Goal: Task Accomplishment & Management: Use online tool/utility

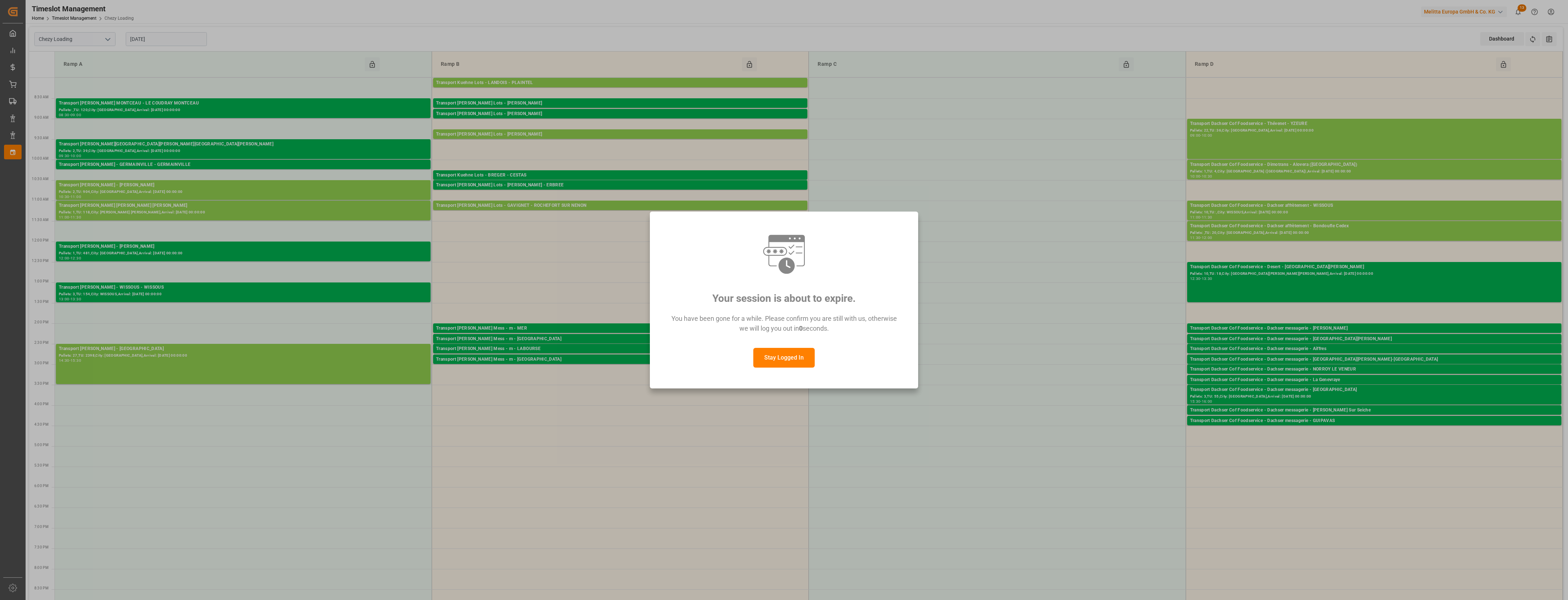
click at [798, 362] on button "Stay Logged In" at bounding box center [784, 357] width 61 height 20
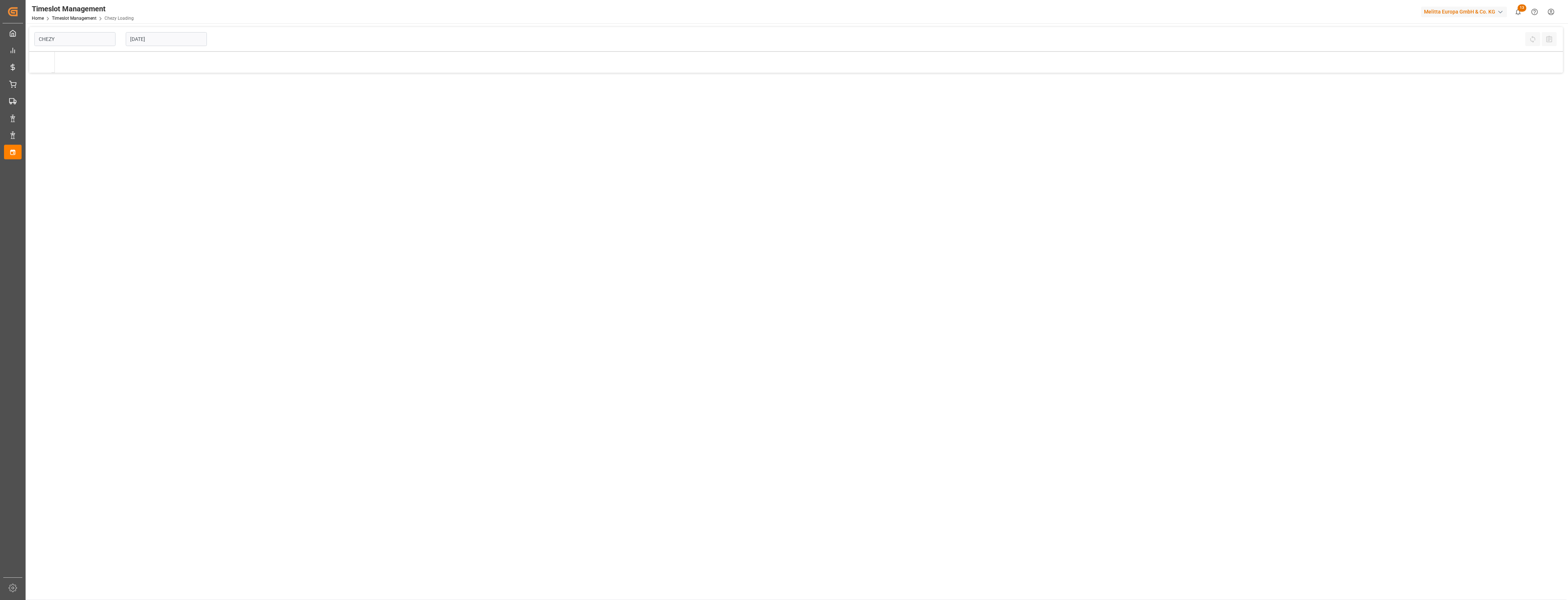
type input "Chezy Loading"
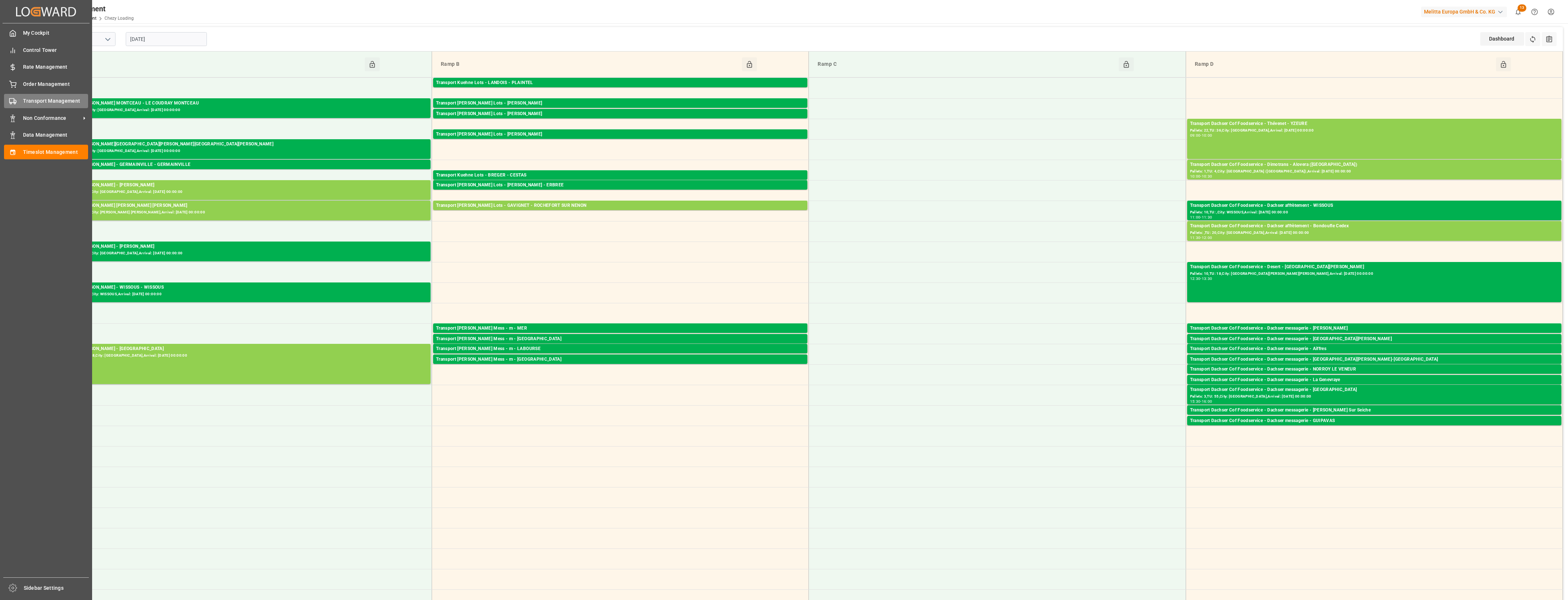
click at [32, 105] on div "Transport Management Transport Management" at bounding box center [46, 101] width 84 height 14
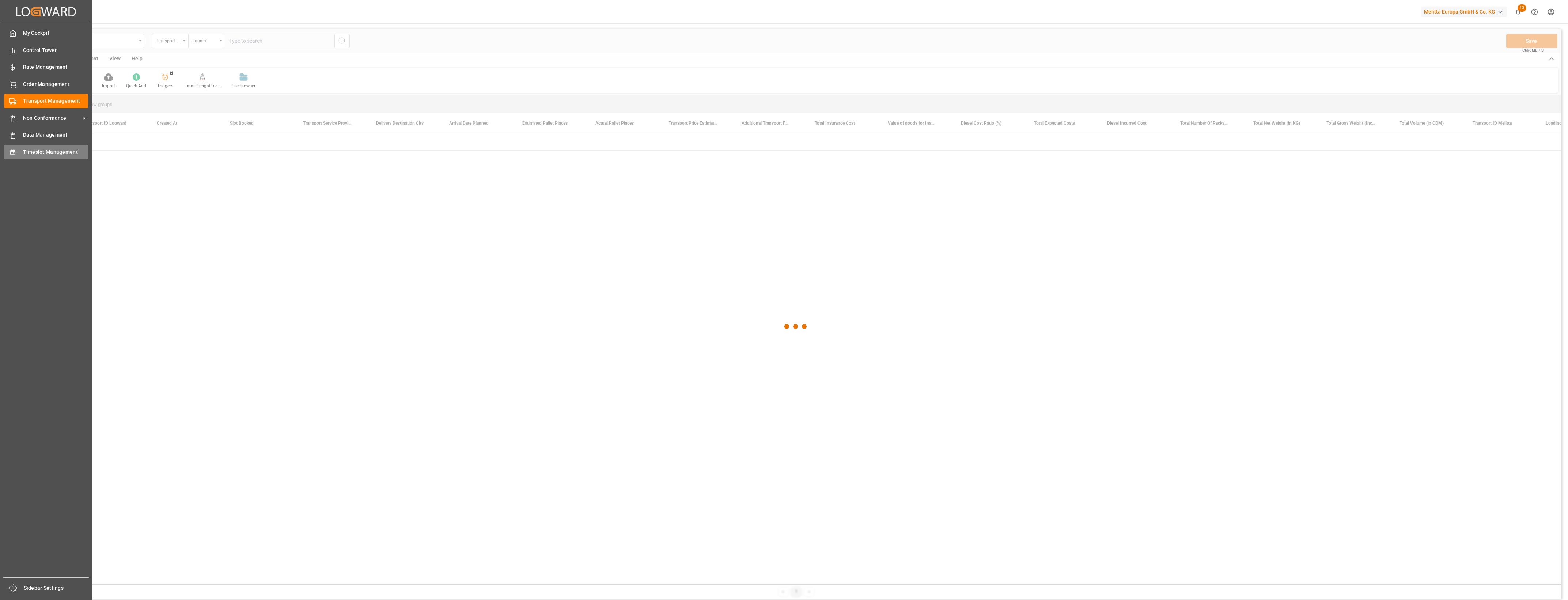
click at [21, 153] on div "Timeslot Management Timeslot Management" at bounding box center [46, 151] width 84 height 14
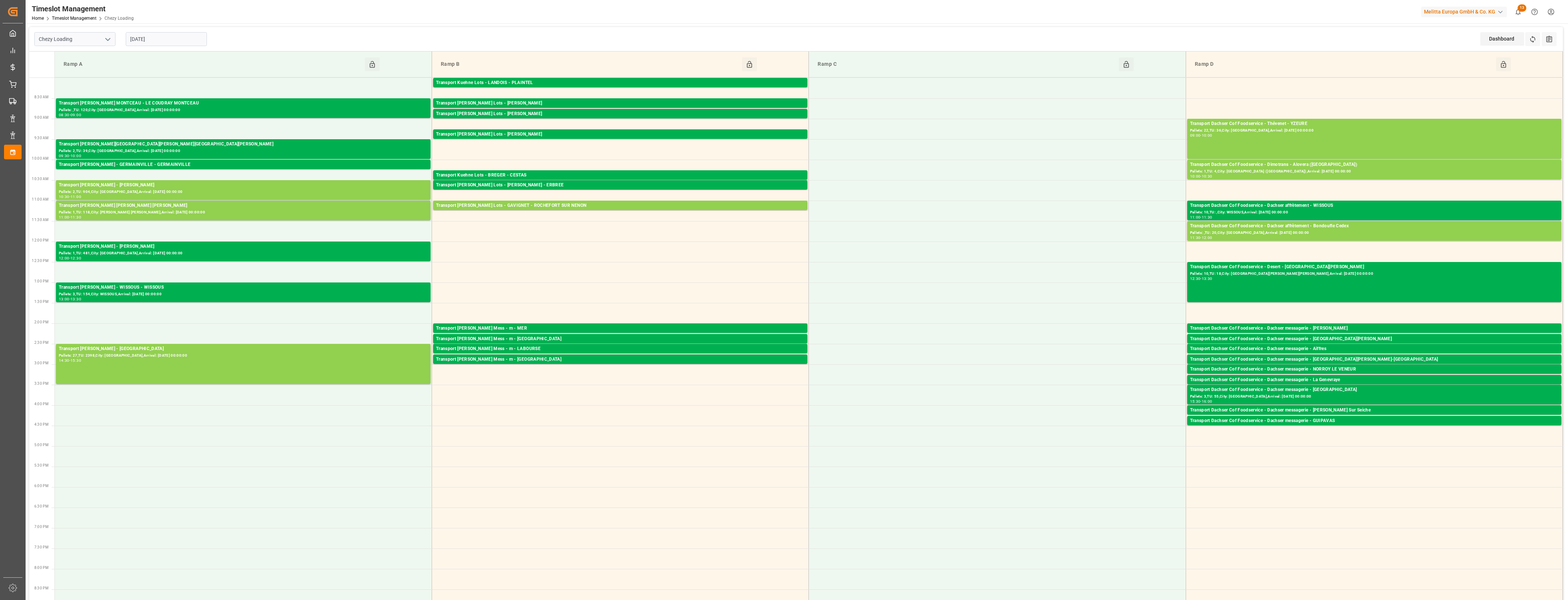
click at [109, 38] on icon "open menu" at bounding box center [107, 39] width 9 height 9
click at [86, 72] on div "Chezy Unloading" at bounding box center [74, 72] width 80 height 16
type input "Chezy Unloading"
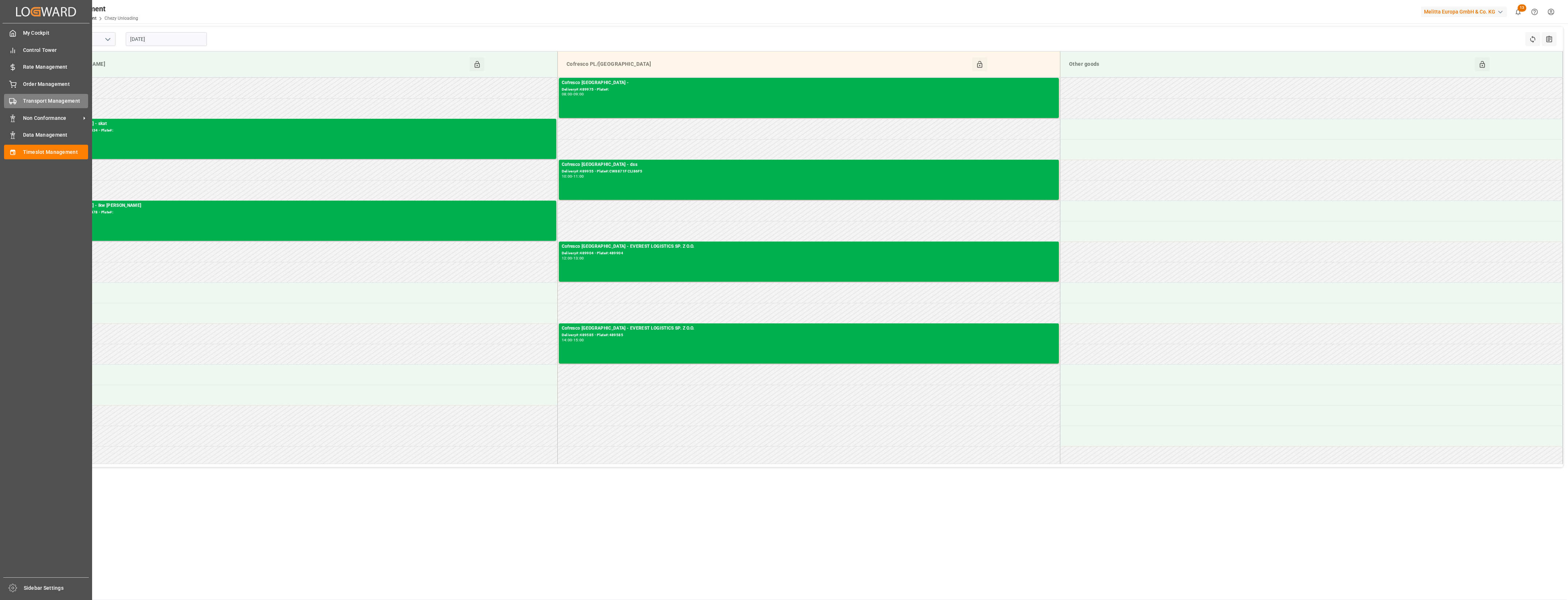
click at [20, 101] on div "Transport Management Transport Management" at bounding box center [46, 101] width 84 height 14
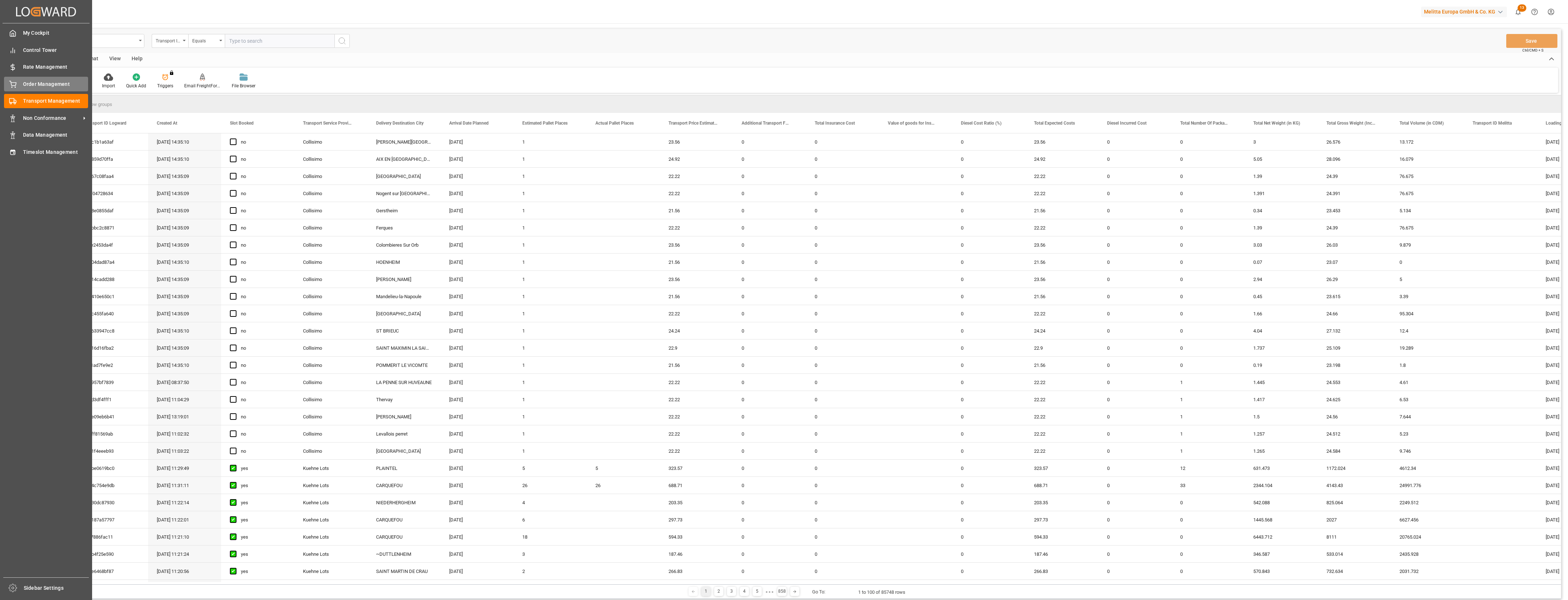
click at [51, 85] on span "Order Management" at bounding box center [55, 84] width 65 height 7
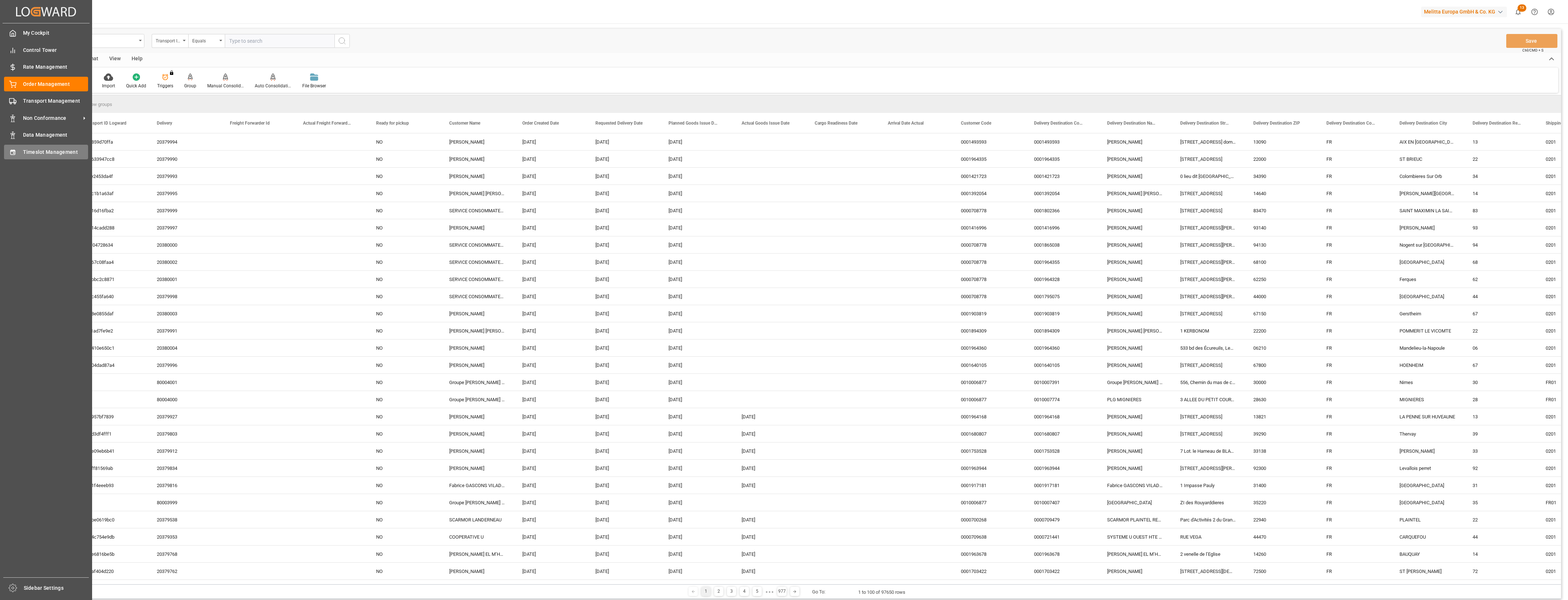
click at [51, 147] on div "Timeslot Management Timeslot Management" at bounding box center [46, 151] width 84 height 14
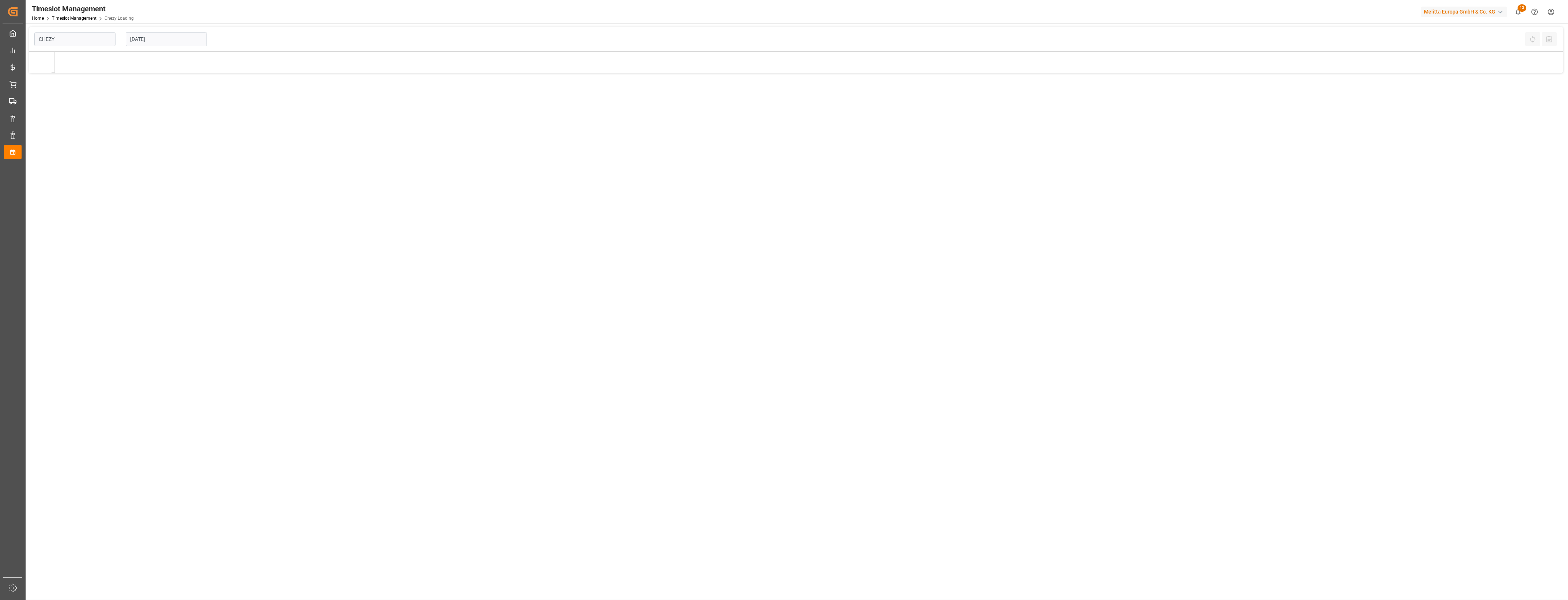
type input "Chezy Loading"
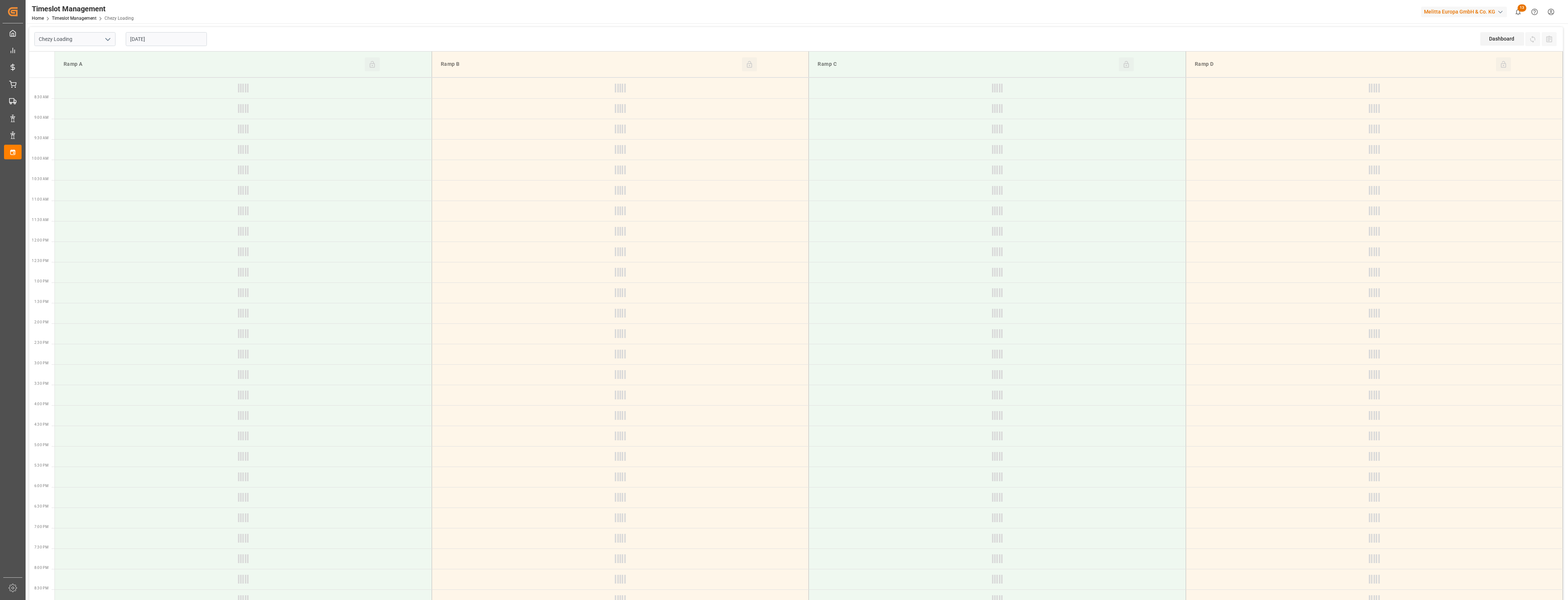
click at [158, 41] on input "[DATE]" at bounding box center [166, 39] width 81 height 14
click at [161, 94] on div "8" at bounding box center [164, 98] width 9 height 9
click at [175, 36] on input "[DATE]" at bounding box center [166, 39] width 81 height 14
click at [150, 96] on span "7" at bounding box center [150, 98] width 3 height 5
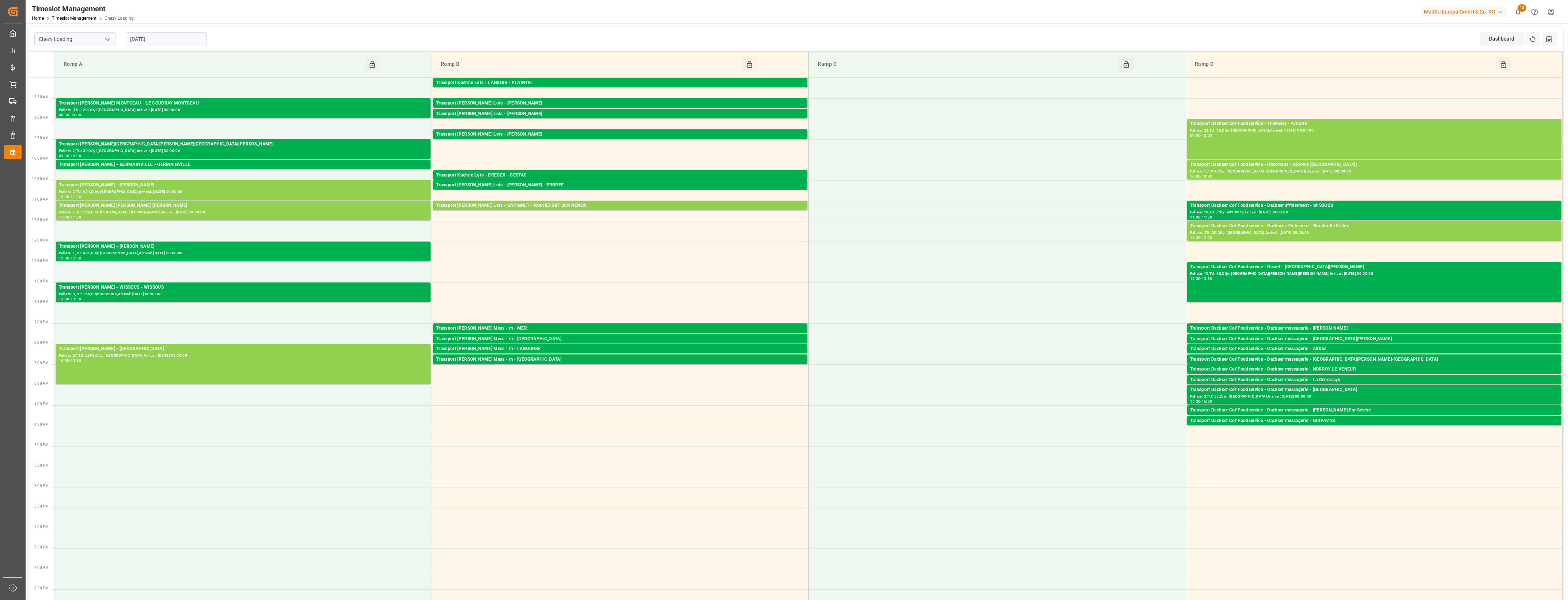
click at [182, 39] on input "[DATE]" at bounding box center [166, 39] width 81 height 14
click at [167, 96] on div "8" at bounding box center [164, 98] width 9 height 9
type input "[DATE]"
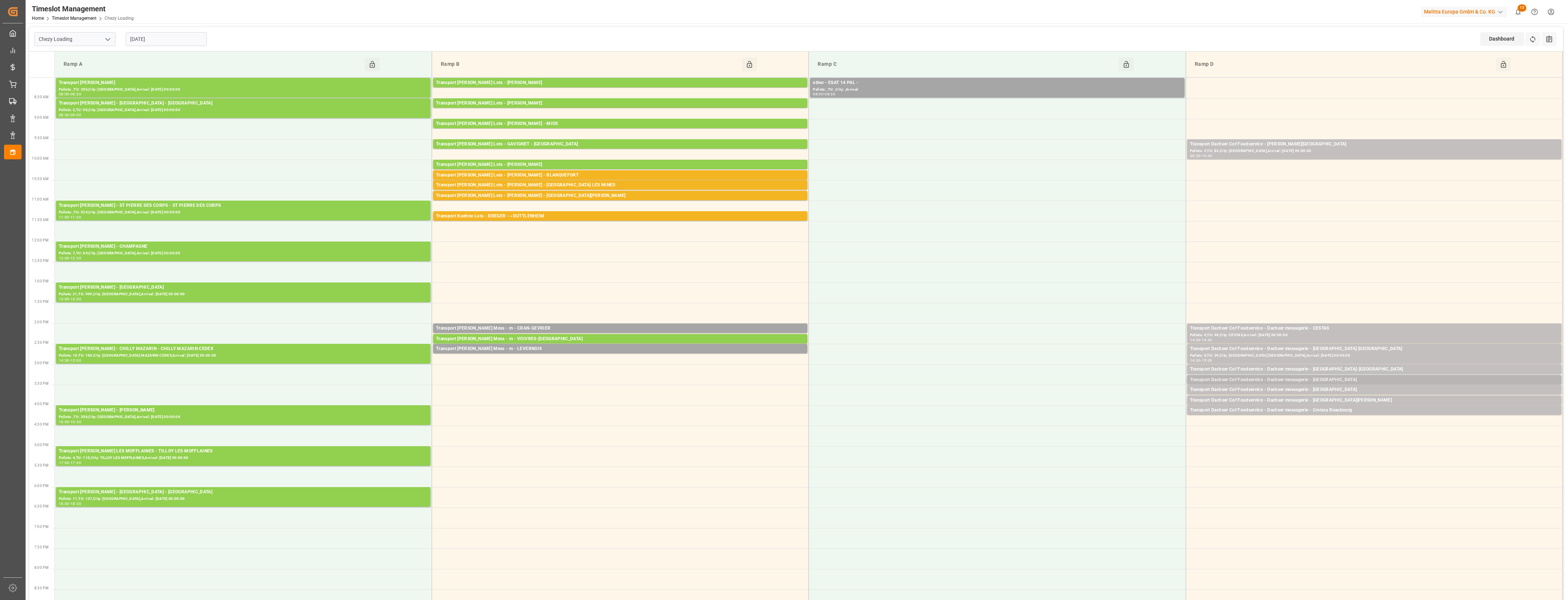
click at [1338, 379] on div "Transport Dachser Cof Foodservice - Dachser messagerie - [GEOGRAPHIC_DATA]" at bounding box center [1374, 380] width 369 height 7
click at [1110, 402] on button "Open" at bounding box center [1091, 402] width 51 height 9
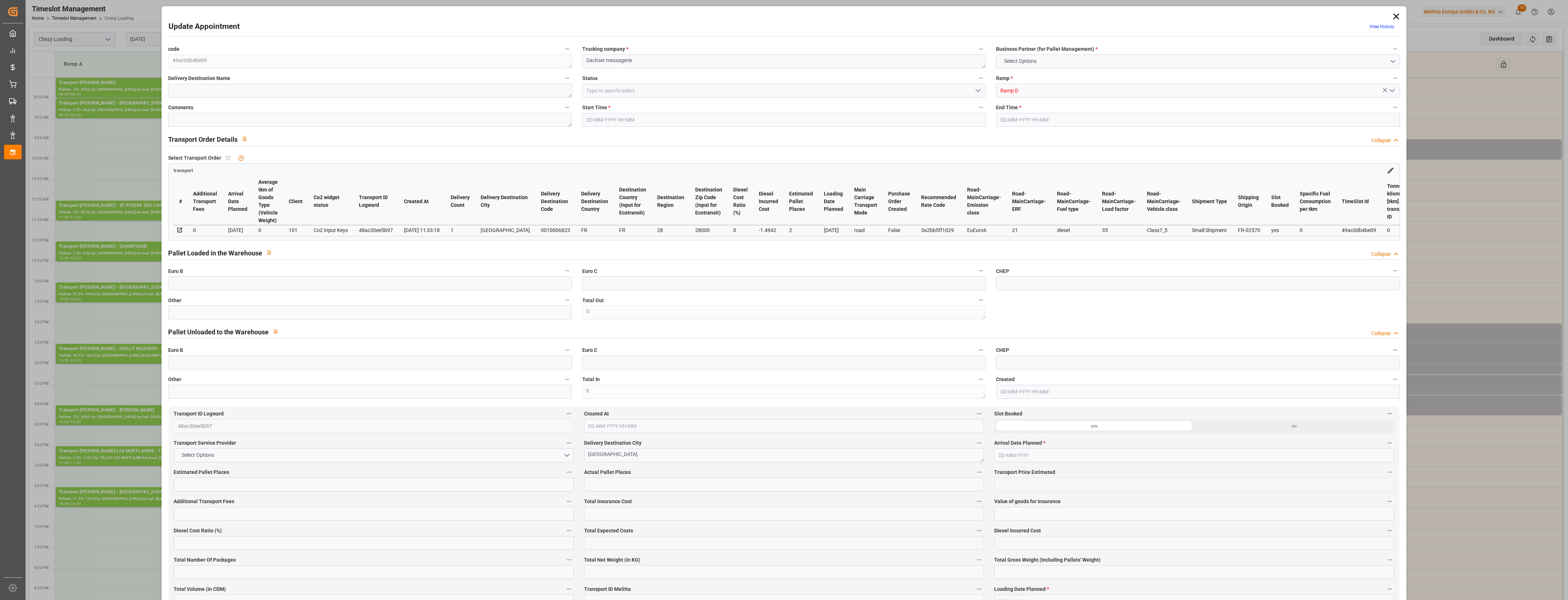
type input "2"
type input "84.9"
type input "0"
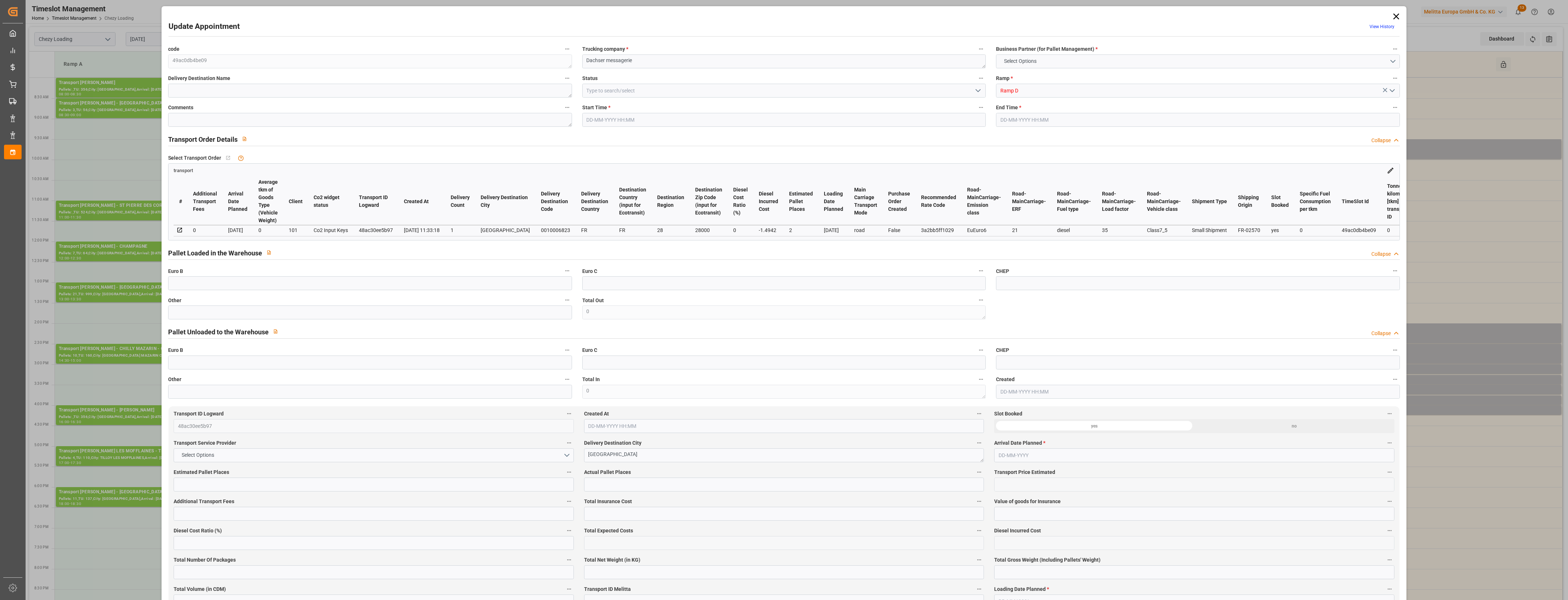
type input "83.4058"
type input "-1.4942"
type input "0"
type input "260.76"
type input "358.988"
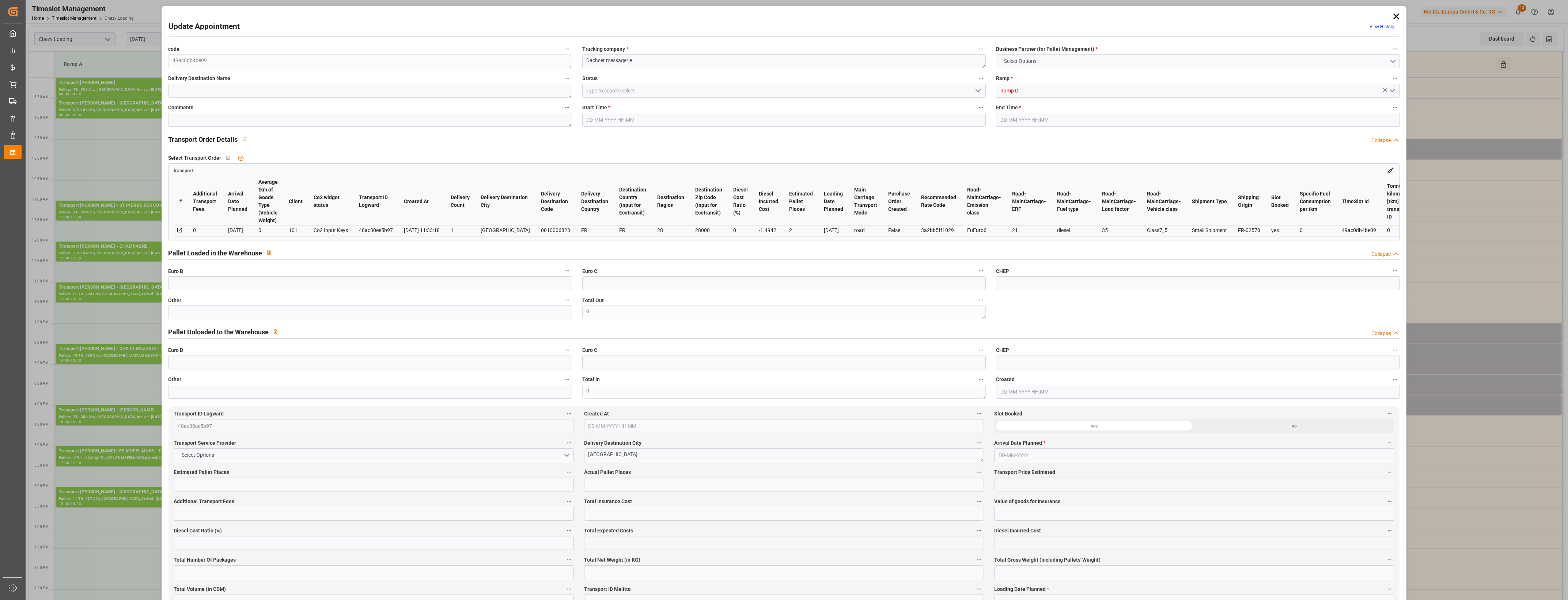
type input "1075.574"
type input "28"
type input "1"
type input "15"
type input "2"
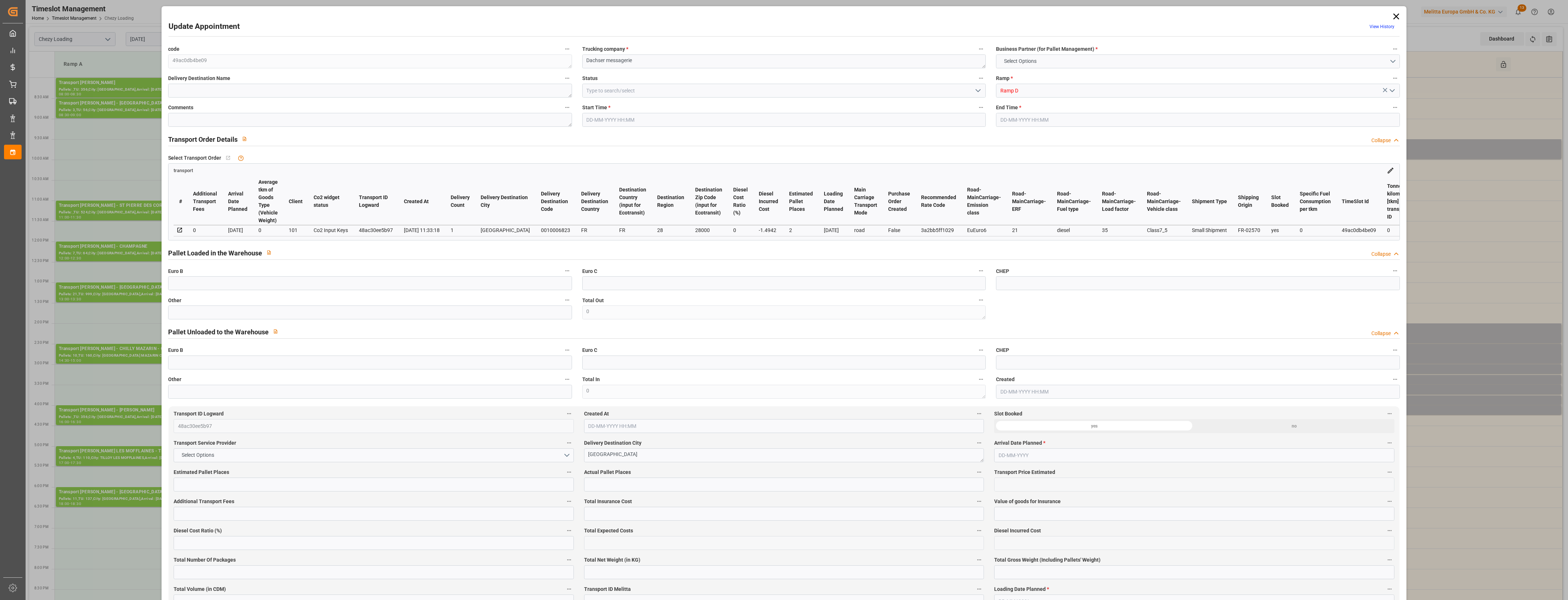
type input "101"
type input "310.098"
type input "0"
type input "4710.8598"
type input "0"
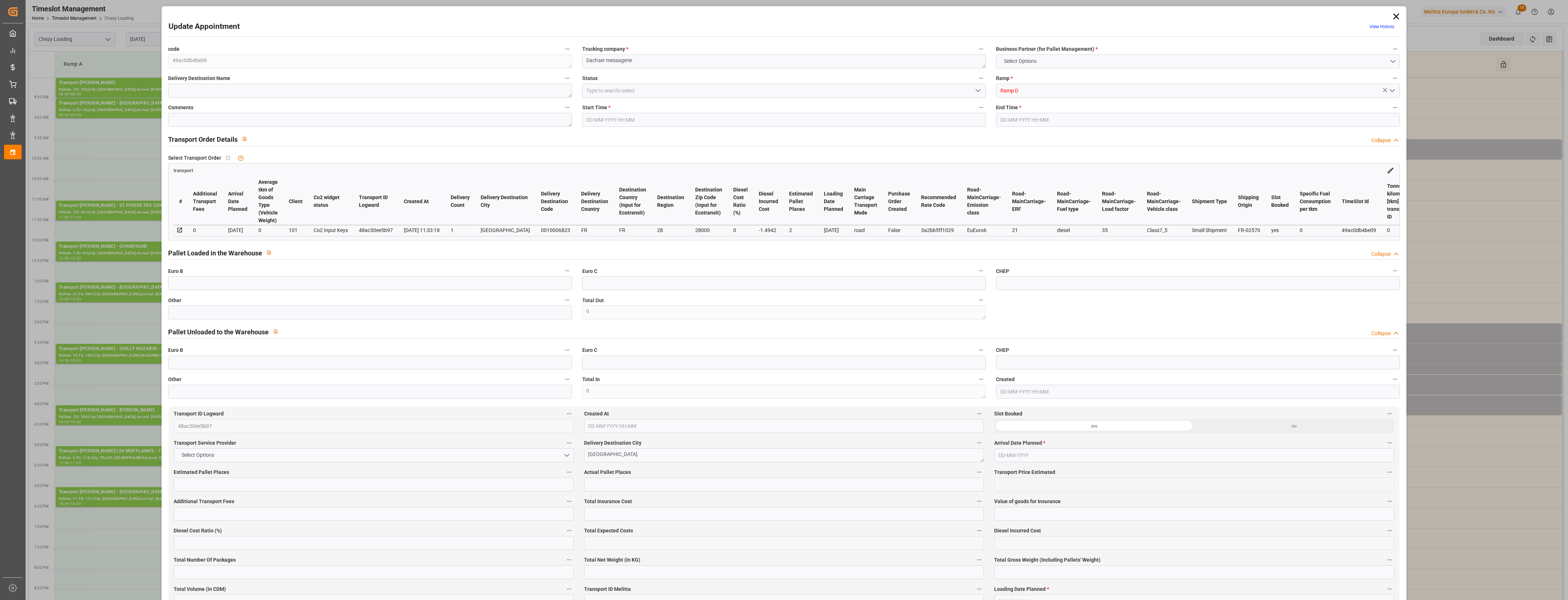
type input "0"
type input "21"
type input "35"
type input "[DATE] 15:15"
type input "[DATE] 15:30"
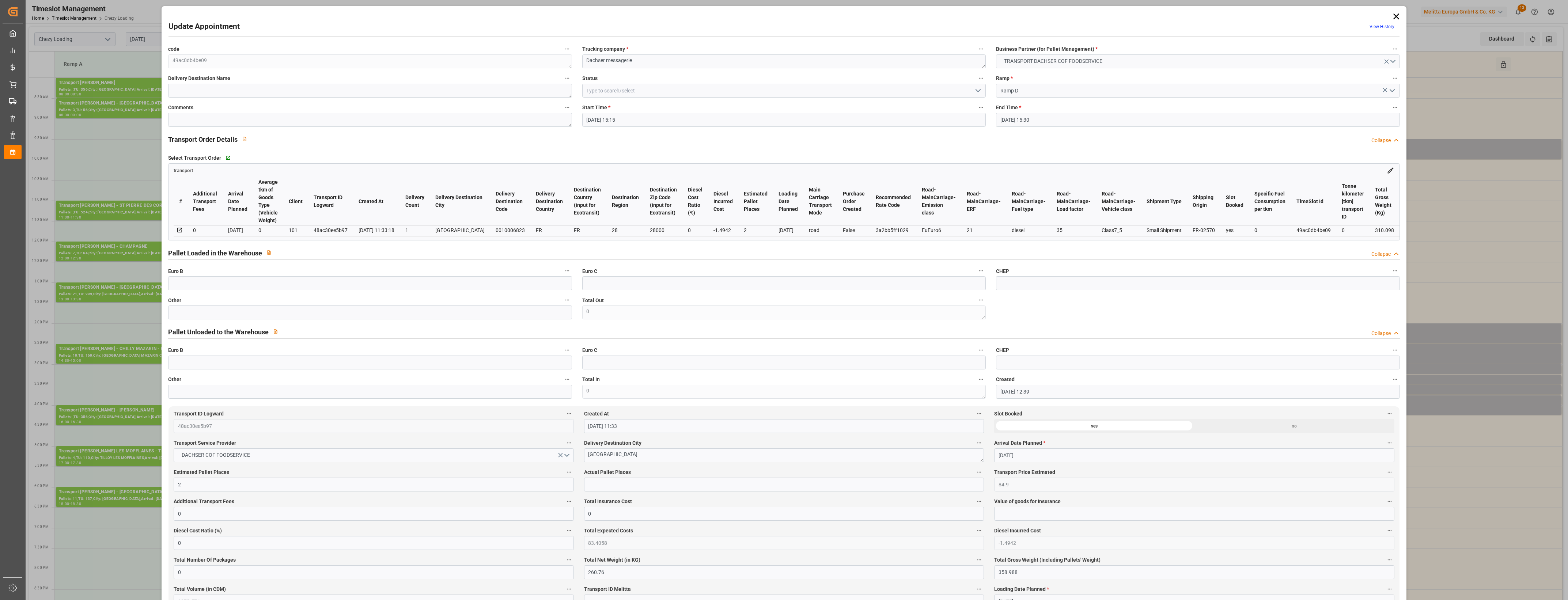
type input "[DATE] 12:39"
type input "[DATE] 11:33"
type input "[DATE]"
click at [357, 317] on input "text" at bounding box center [370, 312] width 404 height 14
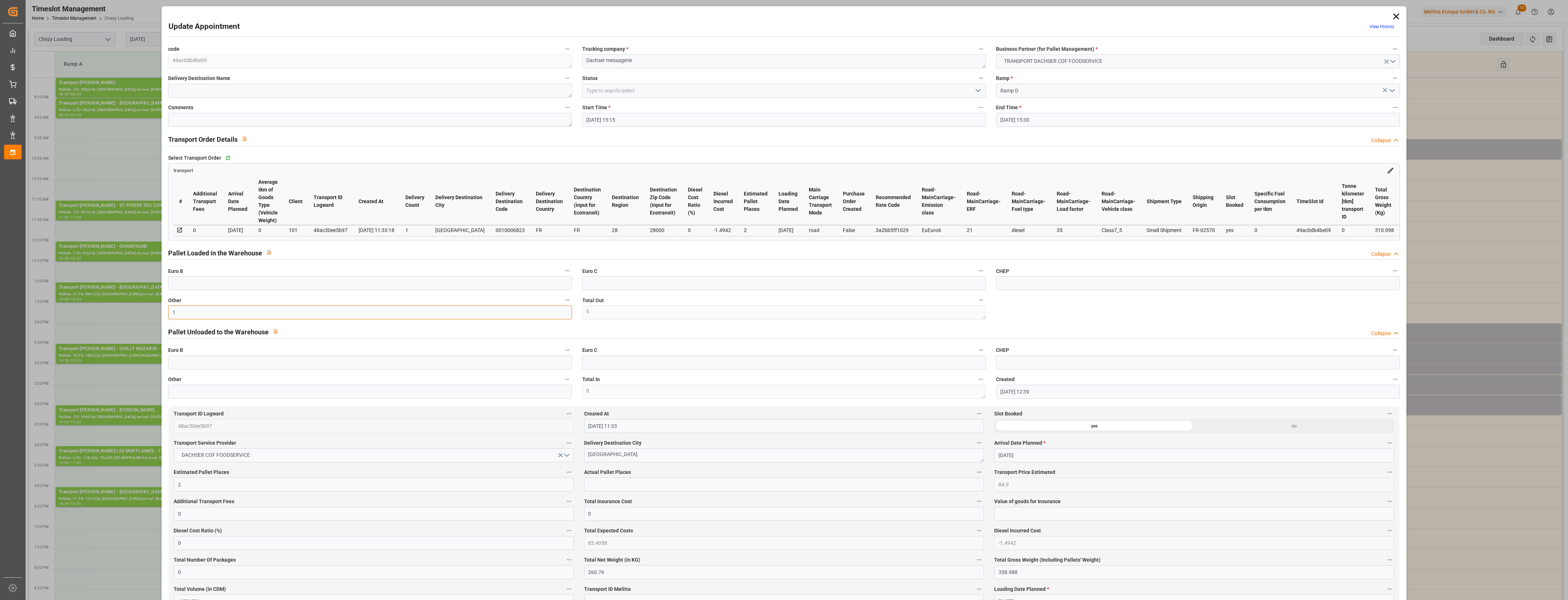
type input "1"
click at [602, 481] on input "text" at bounding box center [784, 485] width 400 height 14
type input "1"
click at [632, 475] on label "Actual Pallet Places" at bounding box center [784, 472] width 400 height 10
click at [975, 475] on button "Actual Pallet Places" at bounding box center [979, 472] width 9 height 9
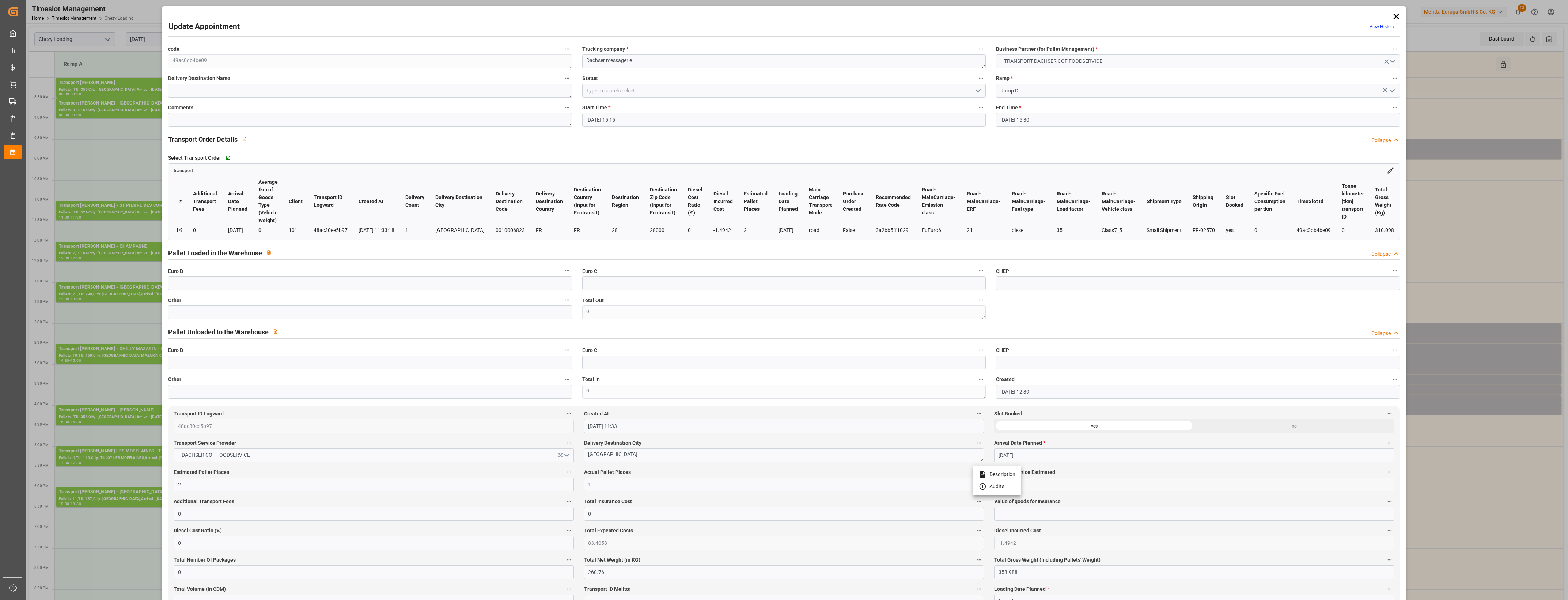
click at [655, 470] on div at bounding box center [784, 300] width 1568 height 600
click at [975, 89] on icon "open menu" at bounding box center [977, 90] width 9 height 9
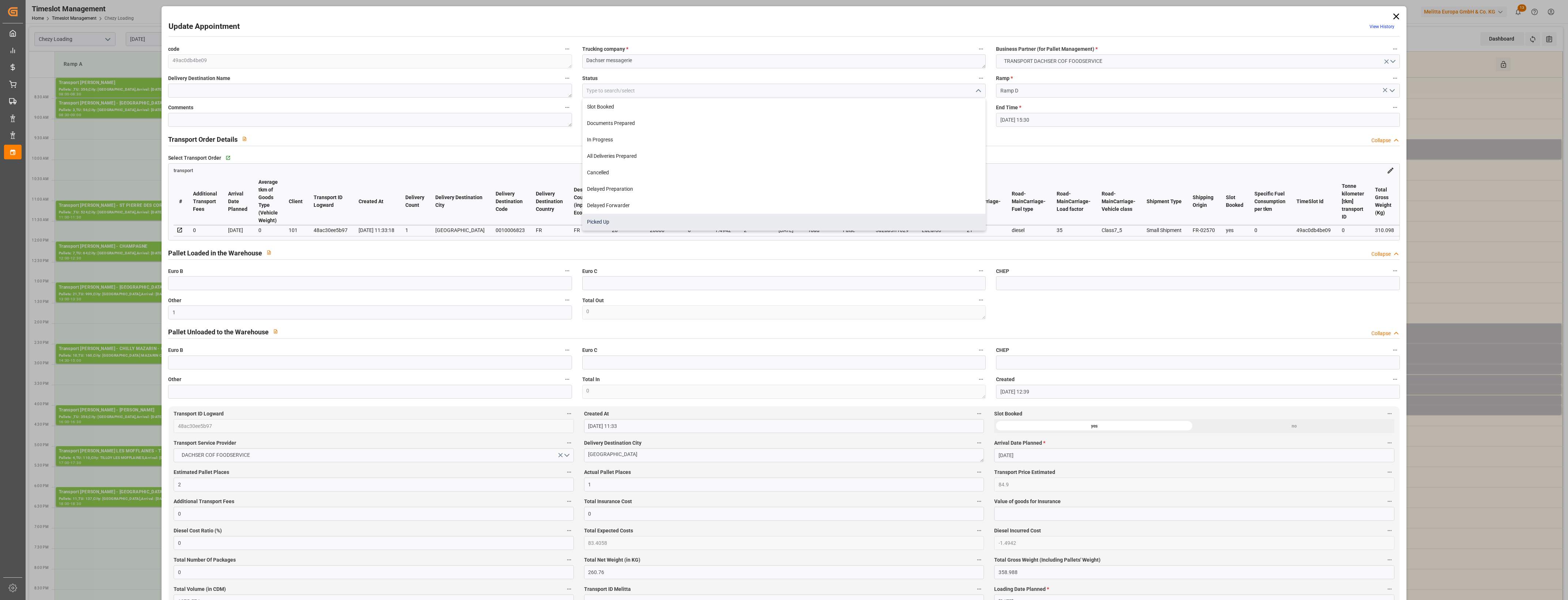
click at [595, 223] on div "Picked Up" at bounding box center [784, 222] width 403 height 16
type input "Picked Up"
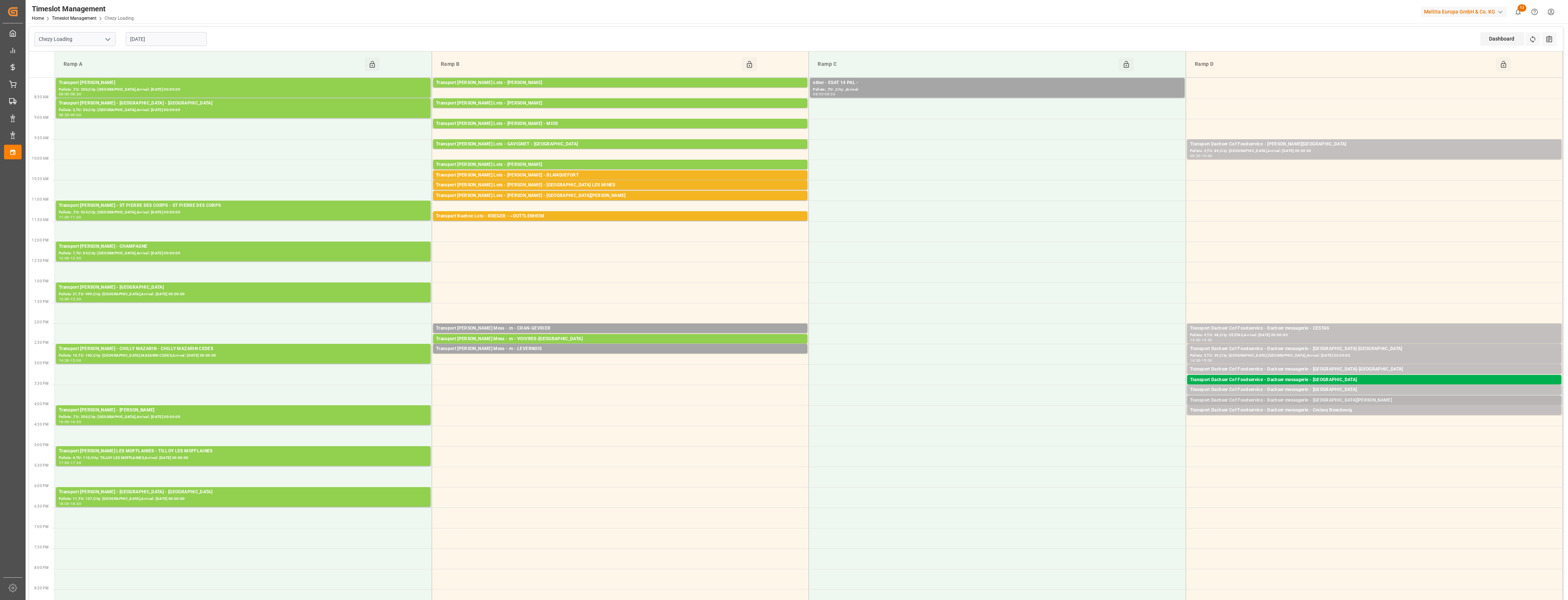
click at [1349, 402] on div "Transport Dachser Cof Foodservice - Dachser messagerie - [GEOGRAPHIC_DATA][PERS…" at bounding box center [1374, 400] width 369 height 7
click at [1106, 422] on button "Open" at bounding box center [1091, 422] width 51 height 9
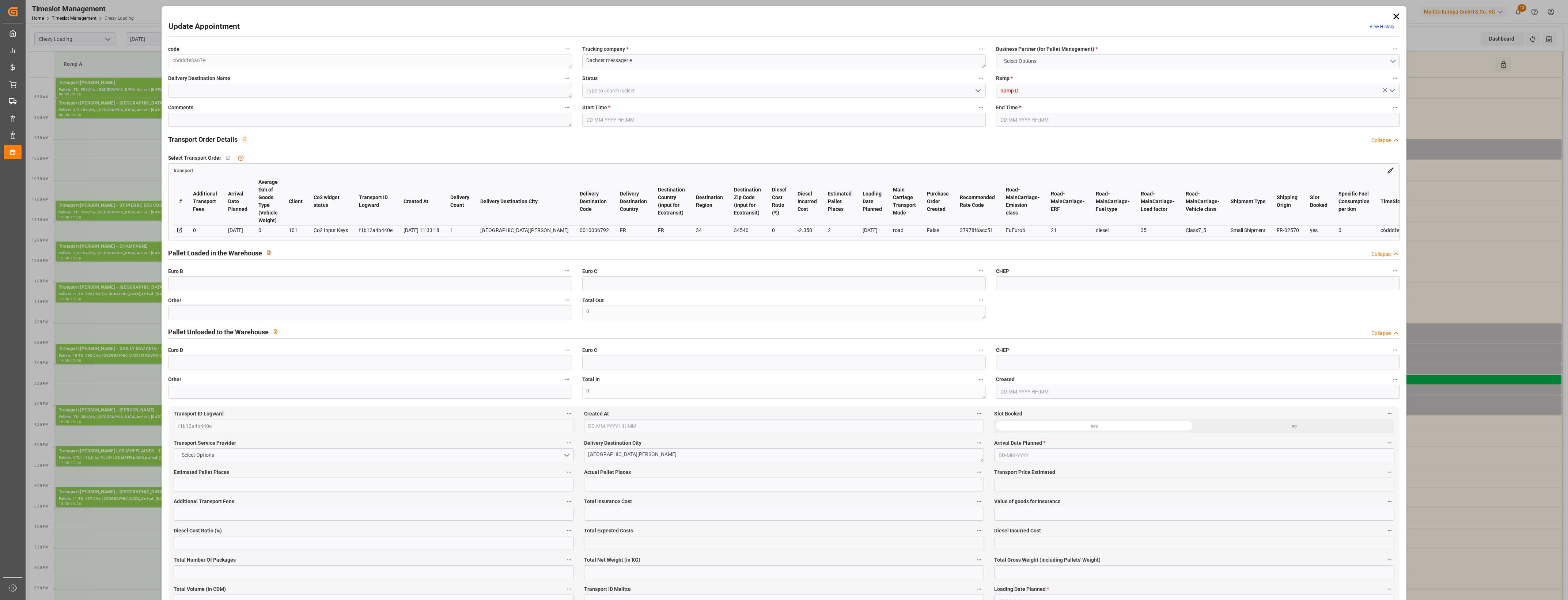
type input "2"
type input "133.98"
type input "0"
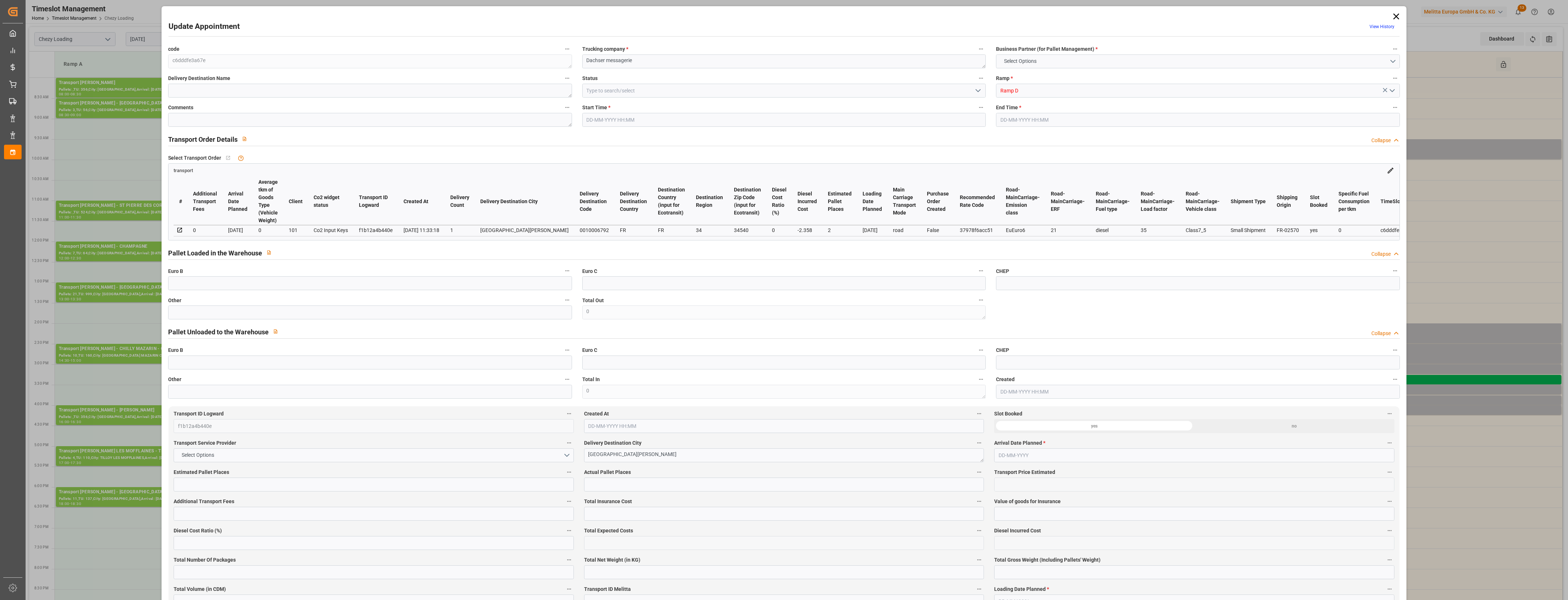
type input "131.622"
type input "-2.358"
type input "0"
type input "262.056"
type input "360.734"
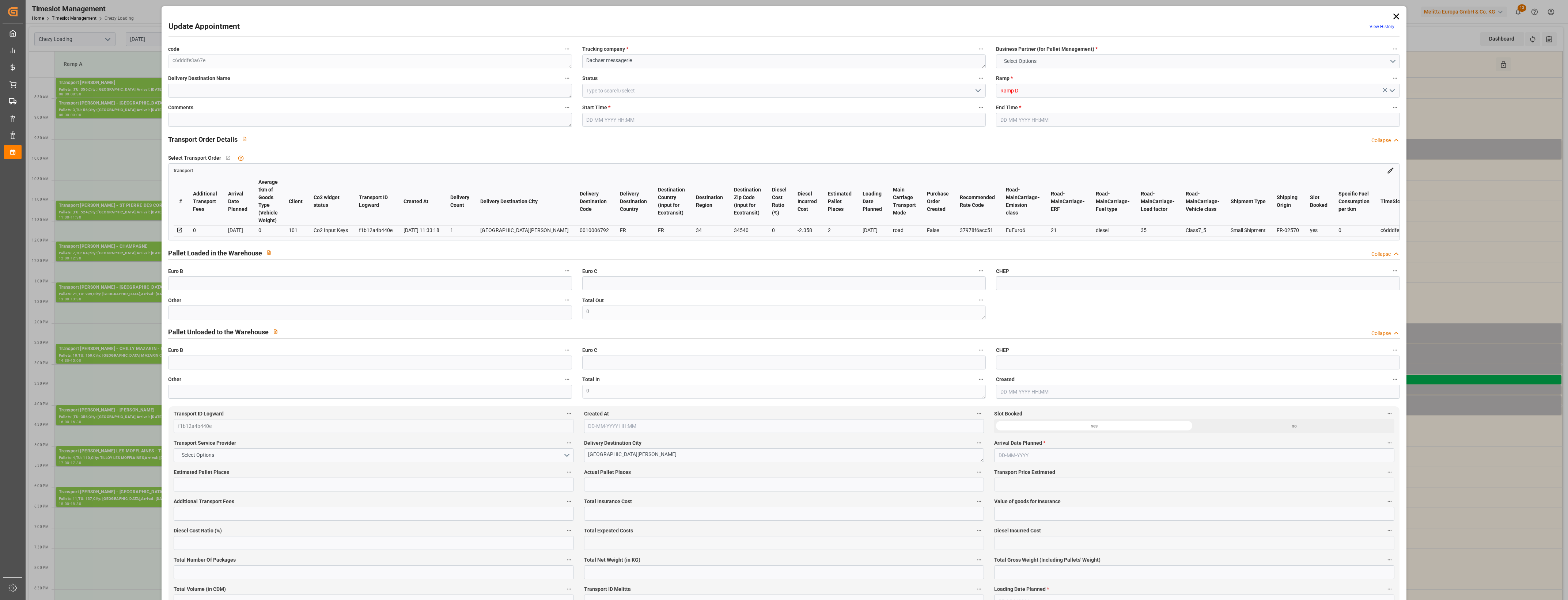
type input "1072.008"
type input "34"
type input "1"
type input "14"
type input "2"
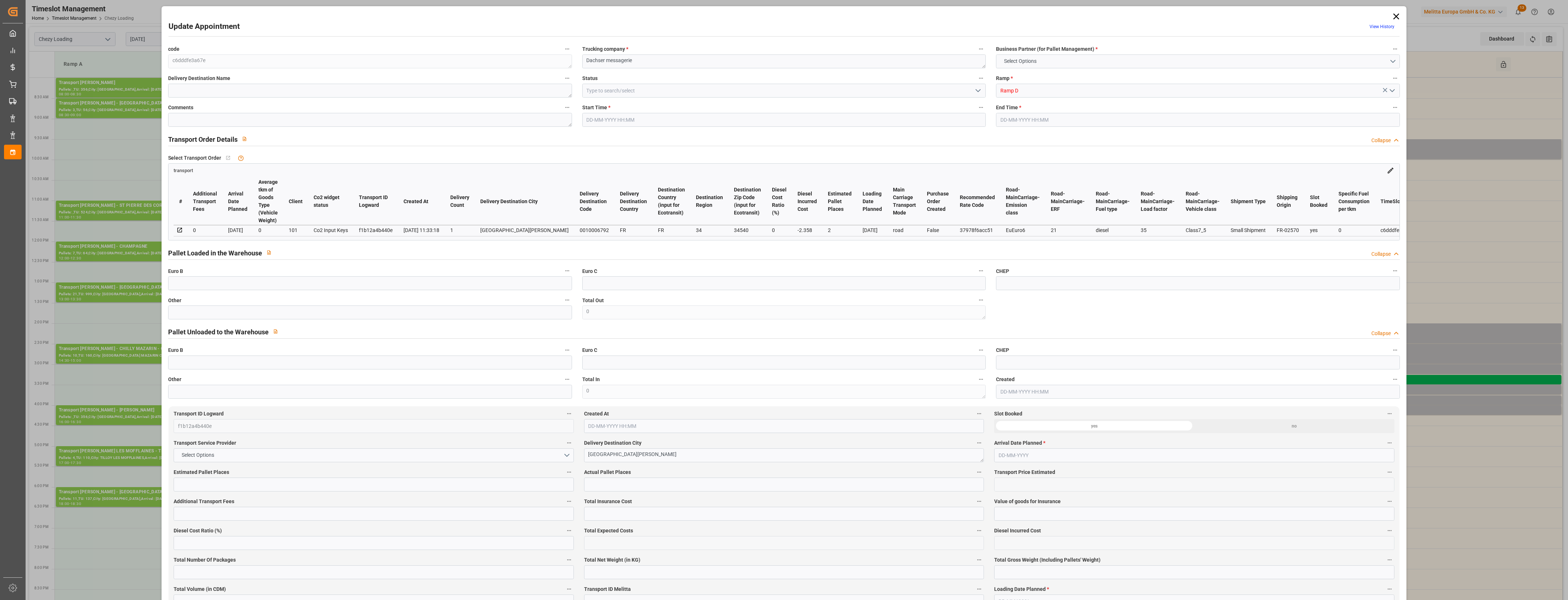
type input "101"
type input "311.844"
type input "0"
type input "4710.8598"
type input "0"
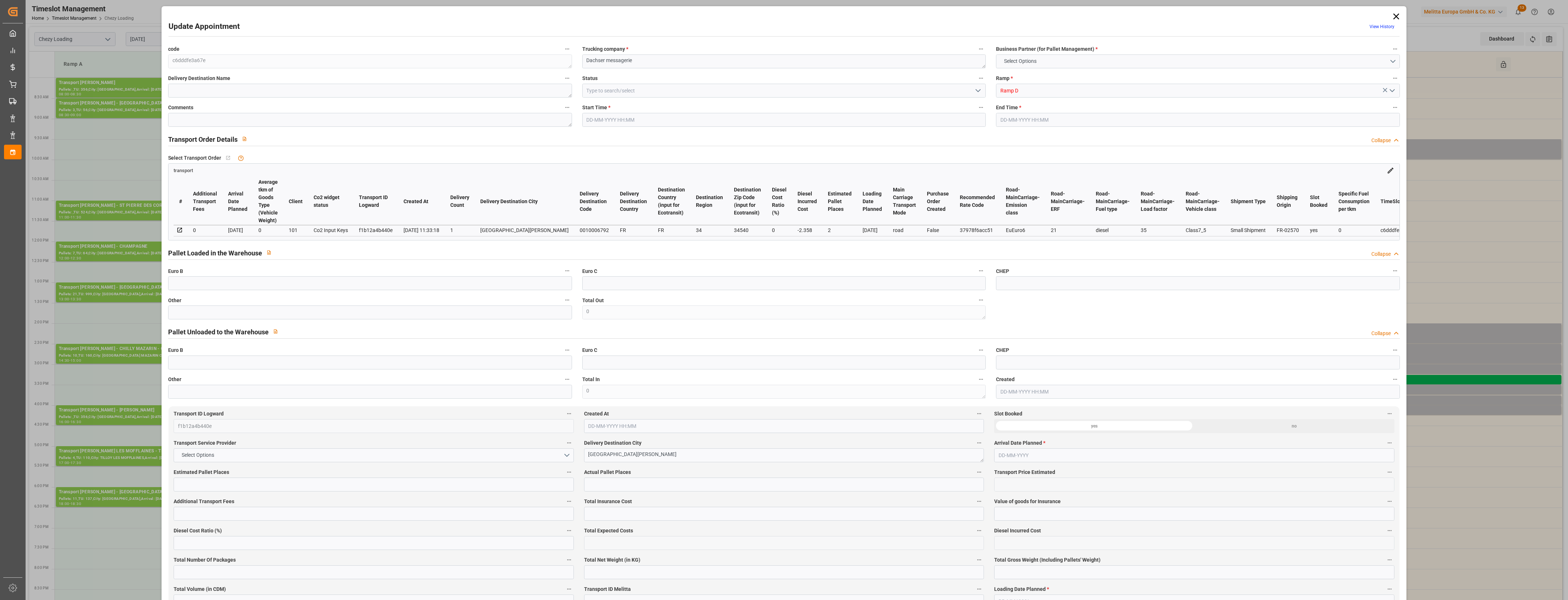
type input "0"
type input "21"
type input "35"
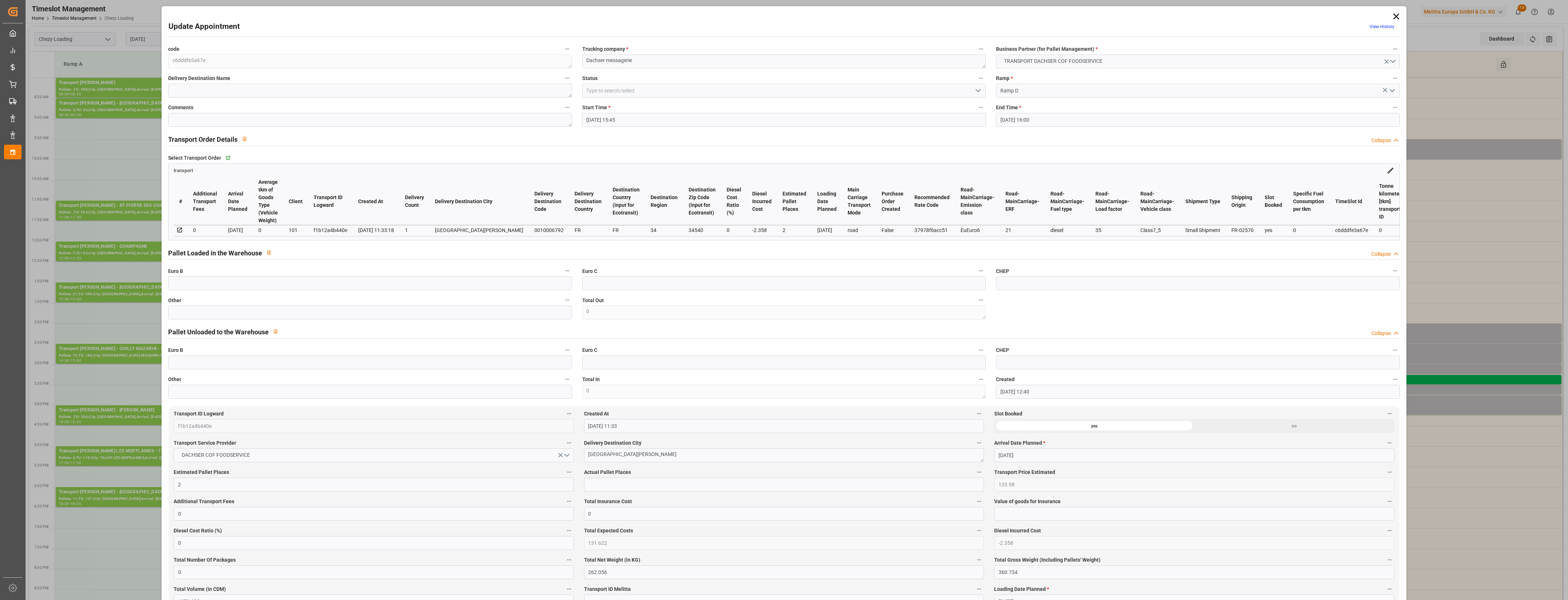
type input "[DATE] 15:45"
type input "[DATE] 16:00"
type input "[DATE] 12:40"
type input "[DATE] 11:33"
type input "[DATE]"
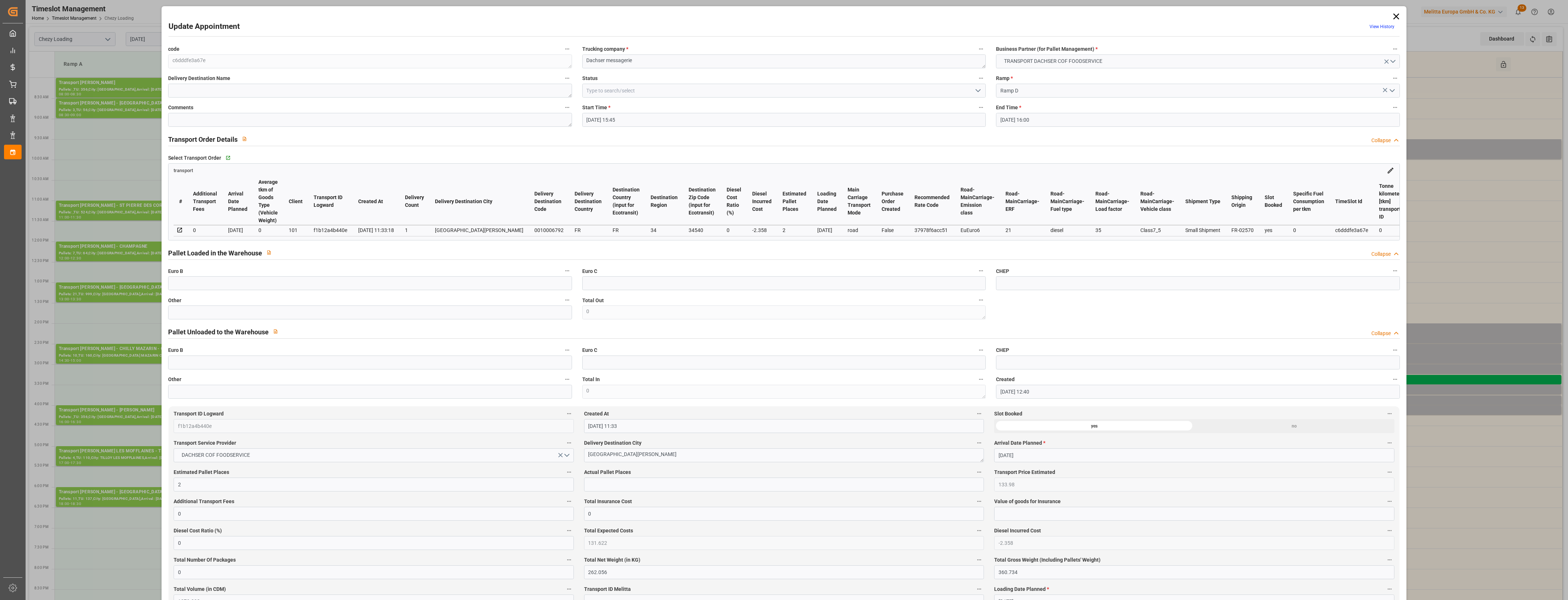
type input "[DATE]"
click at [203, 309] on input "text" at bounding box center [370, 312] width 404 height 14
type input "1"
click at [601, 483] on input "text" at bounding box center [784, 485] width 400 height 14
type input "1"
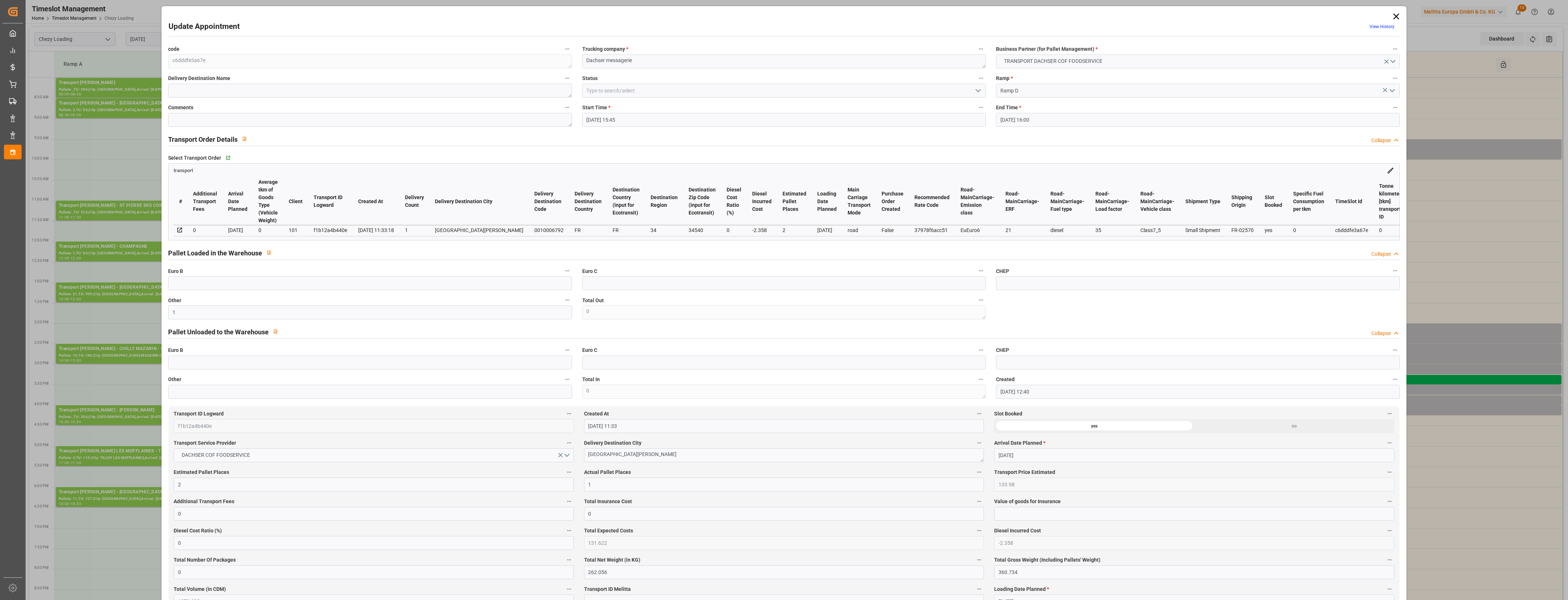
click at [655, 471] on label "Actual Pallet Places" at bounding box center [784, 472] width 400 height 10
click at [975, 471] on button "Actual Pallet Places" at bounding box center [979, 472] width 9 height 9
click at [669, 471] on div at bounding box center [784, 300] width 1568 height 600
click at [976, 89] on icon "open menu" at bounding box center [977, 90] width 9 height 9
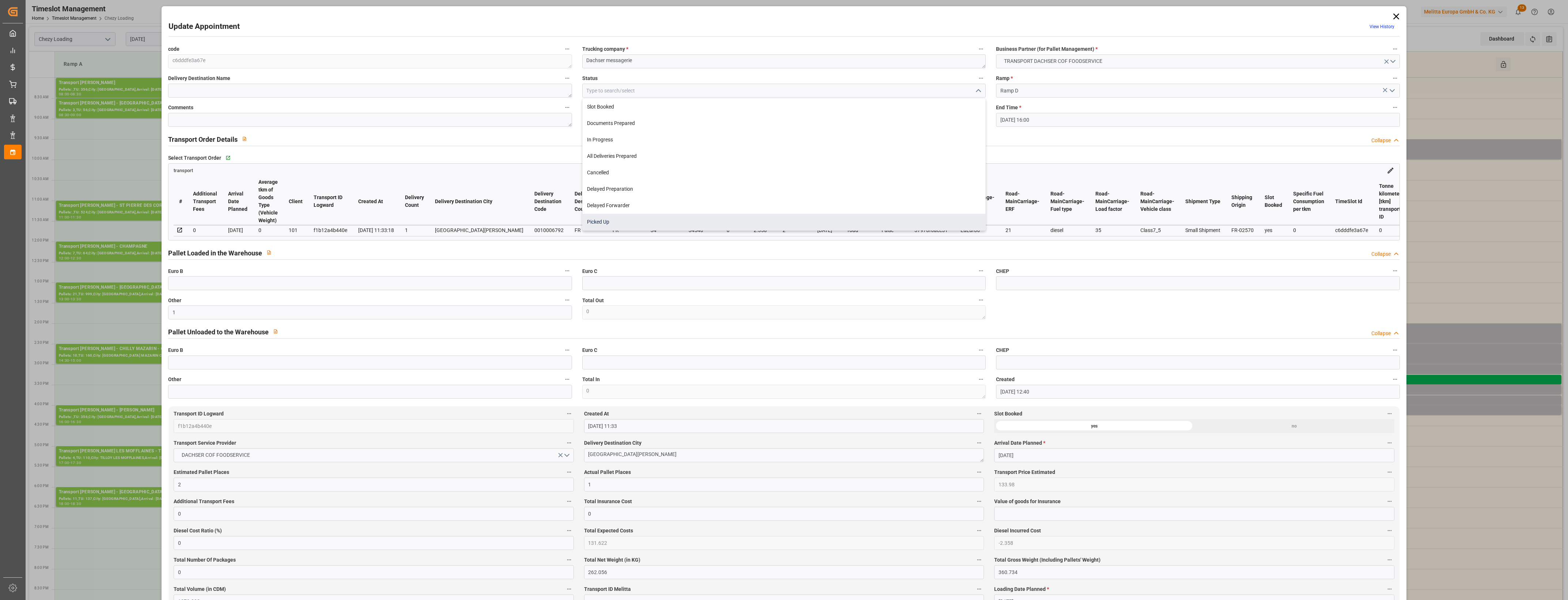
click at [643, 223] on div "Picked Up" at bounding box center [784, 222] width 403 height 16
type input "Picked Up"
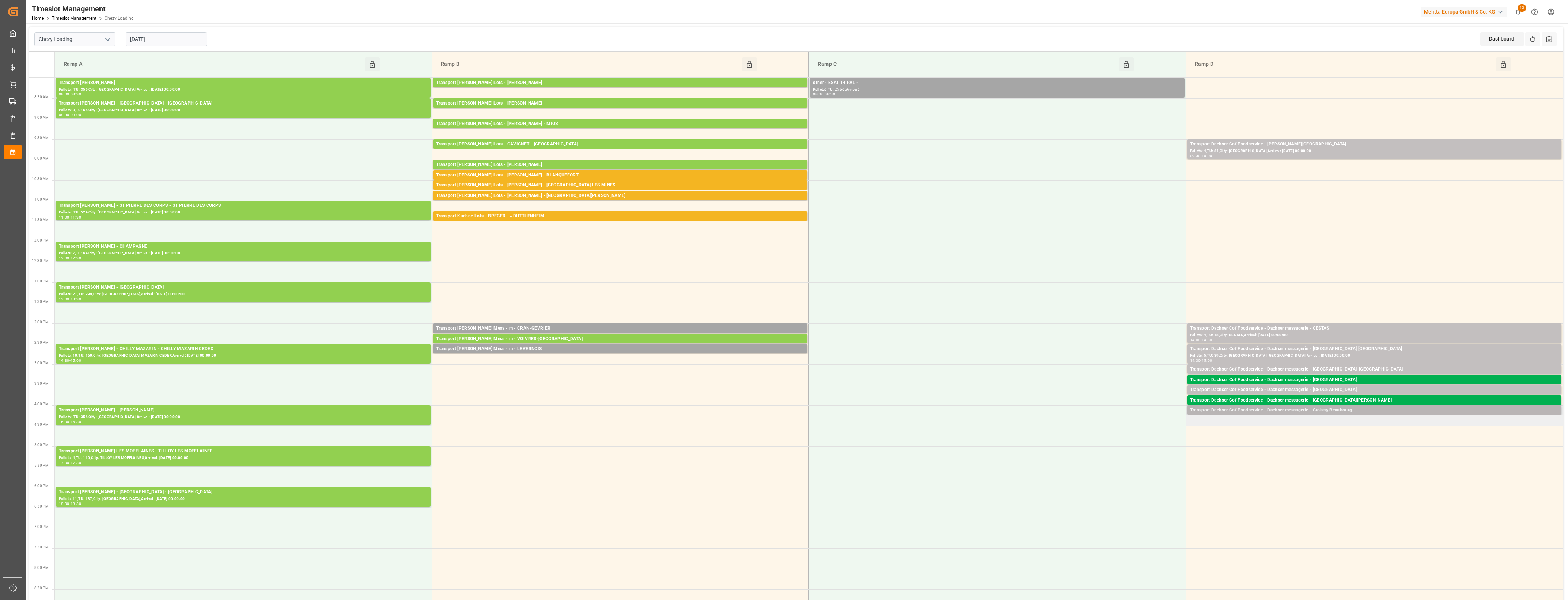
click at [1345, 410] on div "Transport Dachser Cof Foodservice - Dachser messagerie - Croissy Beaubourg" at bounding box center [1374, 410] width 369 height 7
click at [1116, 445] on button "Open" at bounding box center [1091, 443] width 51 height 9
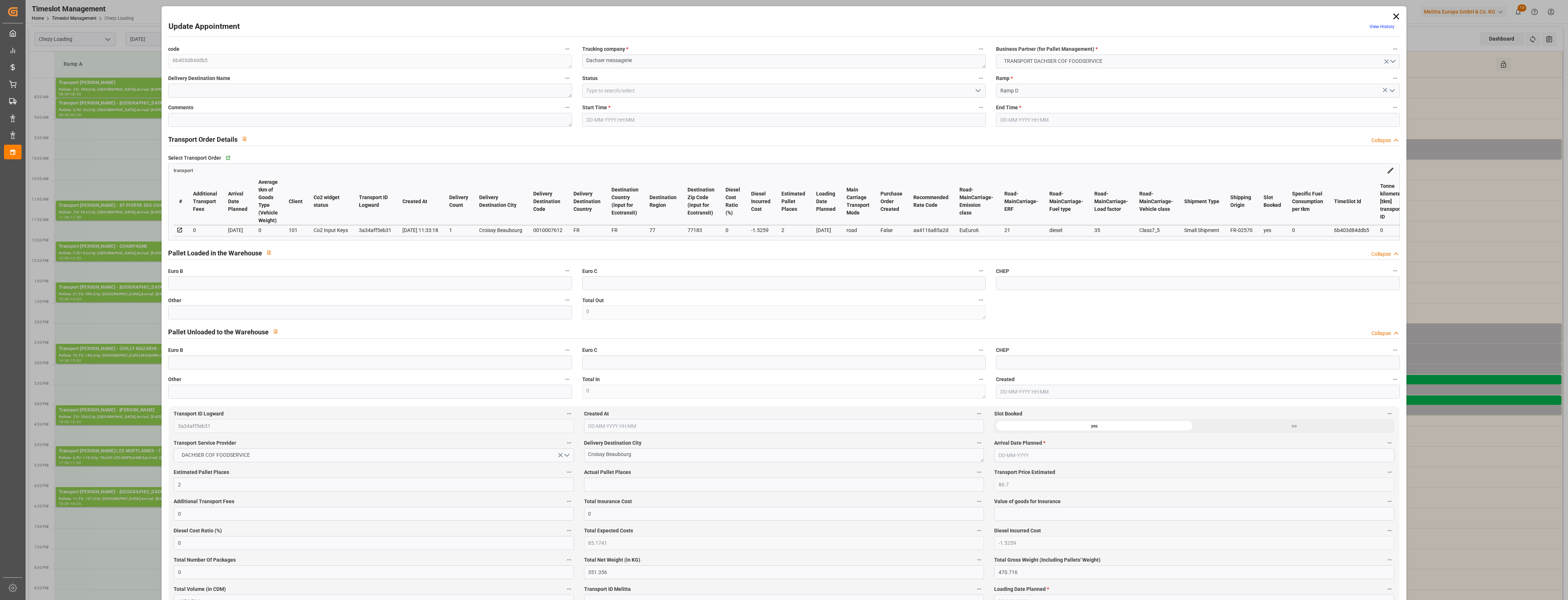
type input "[DATE] 16:00"
type input "[DATE] 16:15"
type input "[DATE] 12:41"
type input "[DATE] 11:33"
type input "[DATE]"
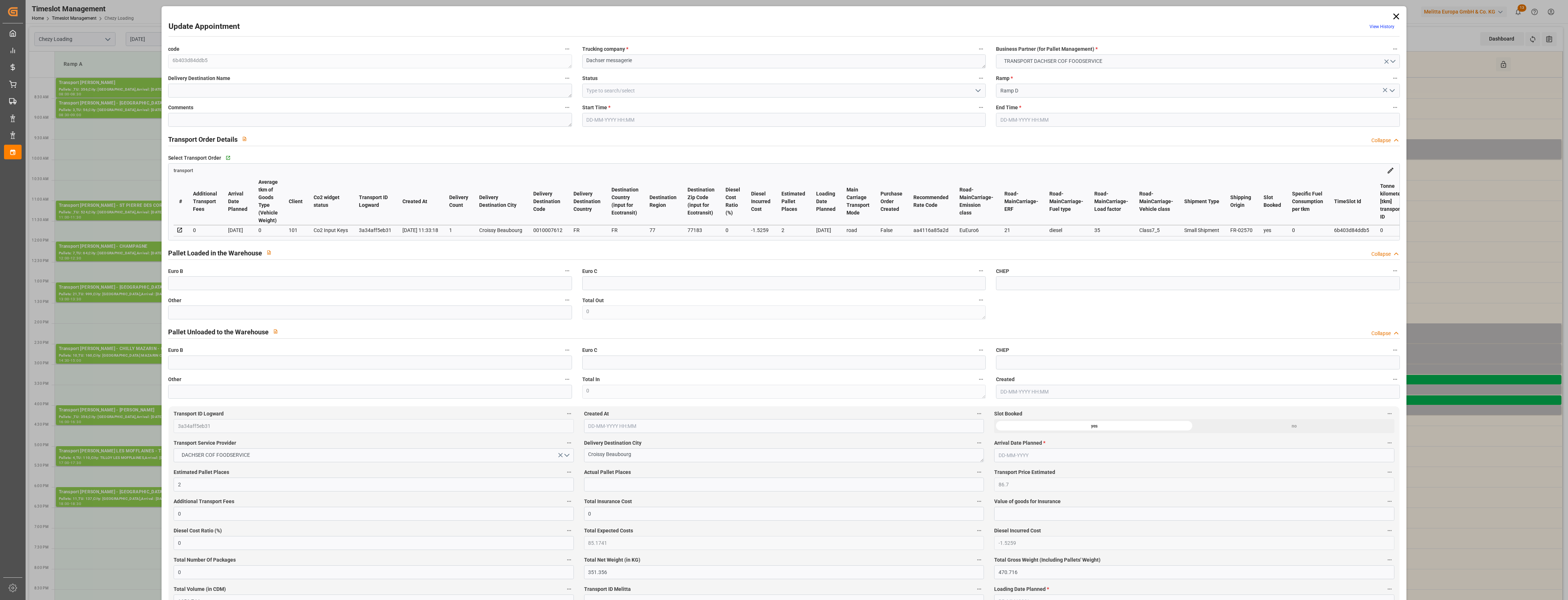
type input "[DATE]"
click at [202, 314] on input "text" at bounding box center [370, 312] width 404 height 14
type input "2"
click at [595, 487] on input "text" at bounding box center [784, 485] width 400 height 14
type input "2"
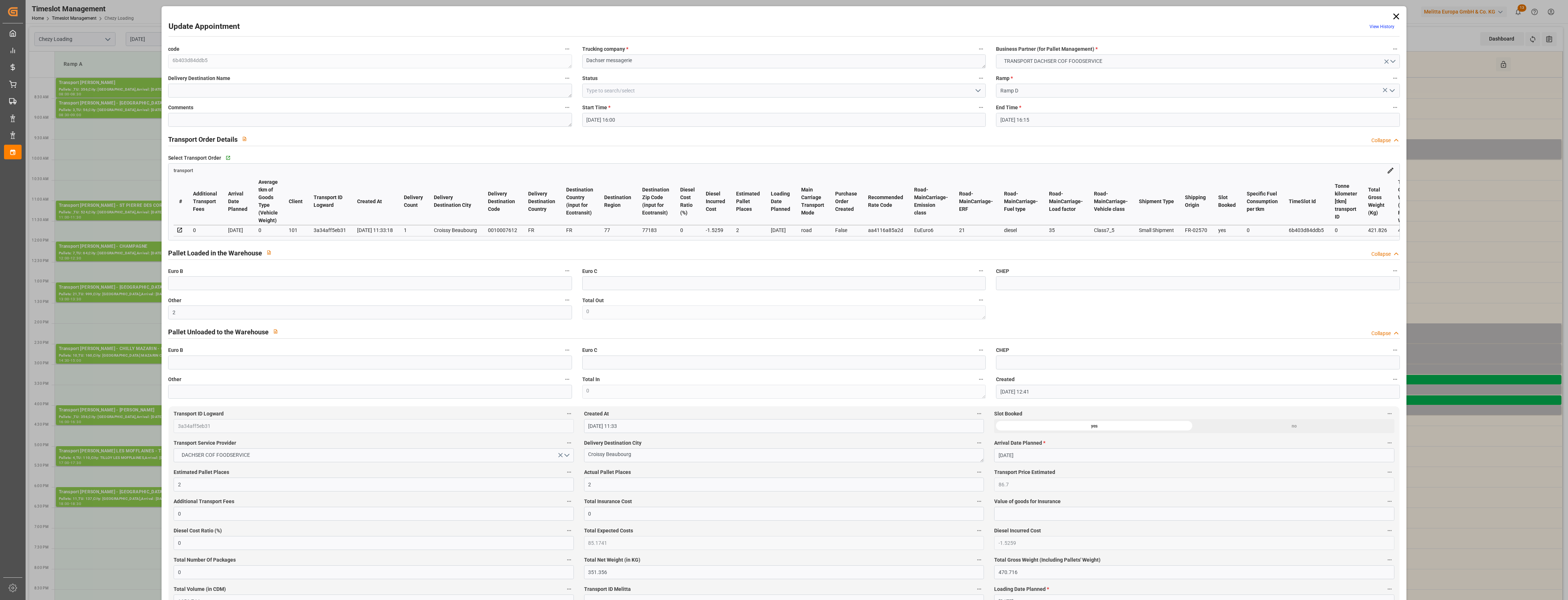
click at [673, 471] on label "Actual Pallet Places" at bounding box center [784, 472] width 400 height 10
click at [975, 471] on button "Actual Pallet Places" at bounding box center [979, 472] width 9 height 9
click at [707, 475] on div at bounding box center [784, 300] width 1568 height 600
click at [975, 87] on icon "open menu" at bounding box center [977, 90] width 9 height 9
click at [614, 225] on div "Picked Up" at bounding box center [784, 222] width 403 height 16
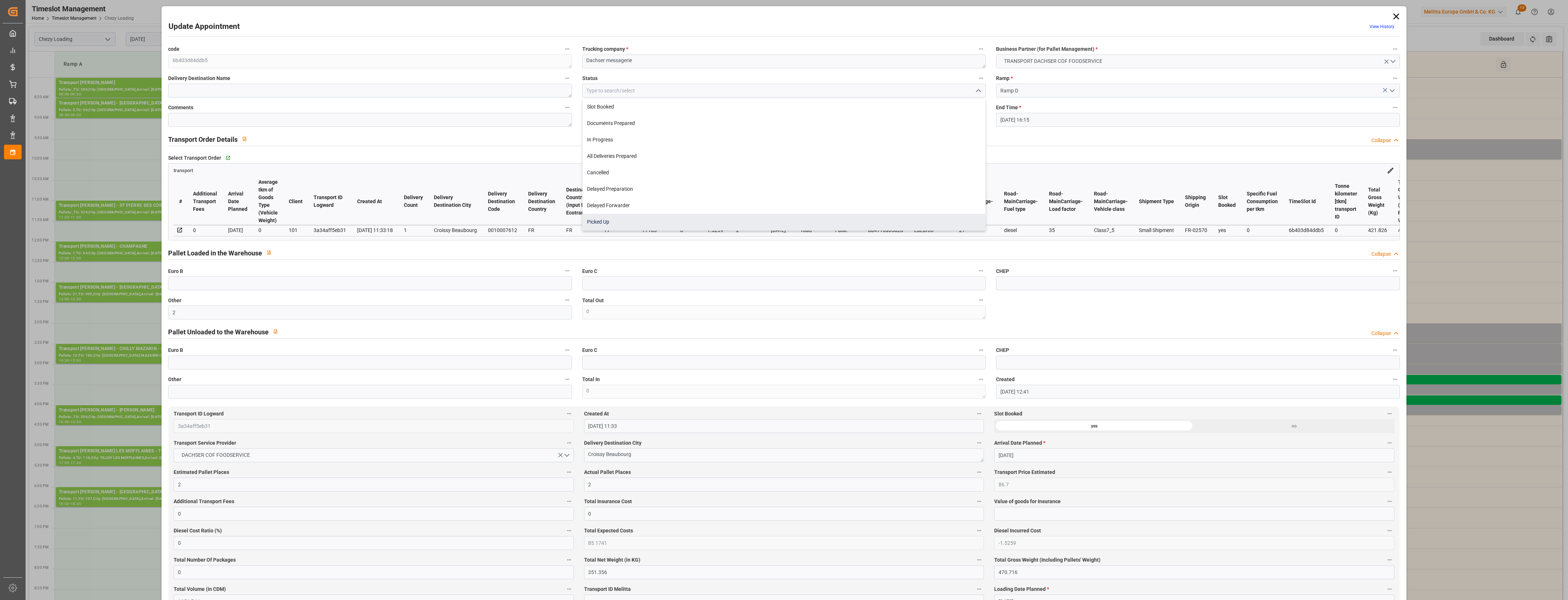
type input "Picked Up"
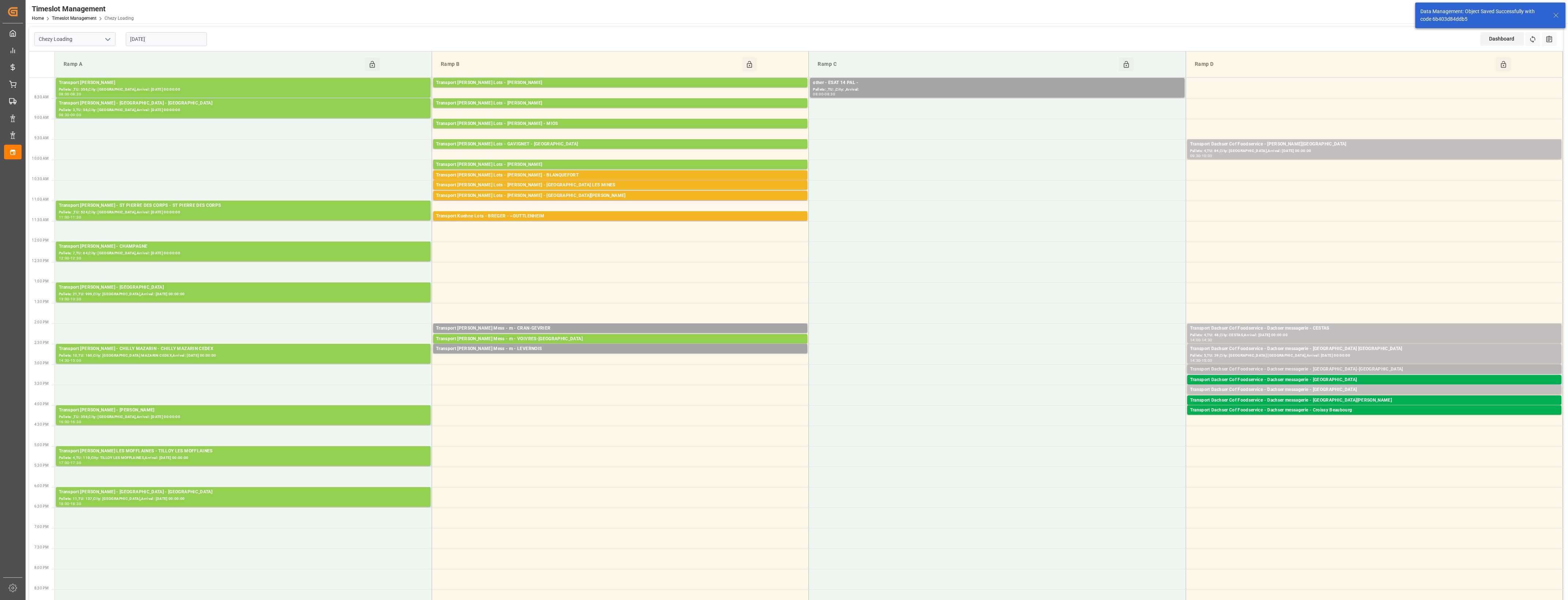
click at [1338, 371] on div "Transport Dachser Cof Foodservice - Dachser messagerie - [GEOGRAPHIC_DATA]-[GEO…" at bounding box center [1374, 369] width 369 height 7
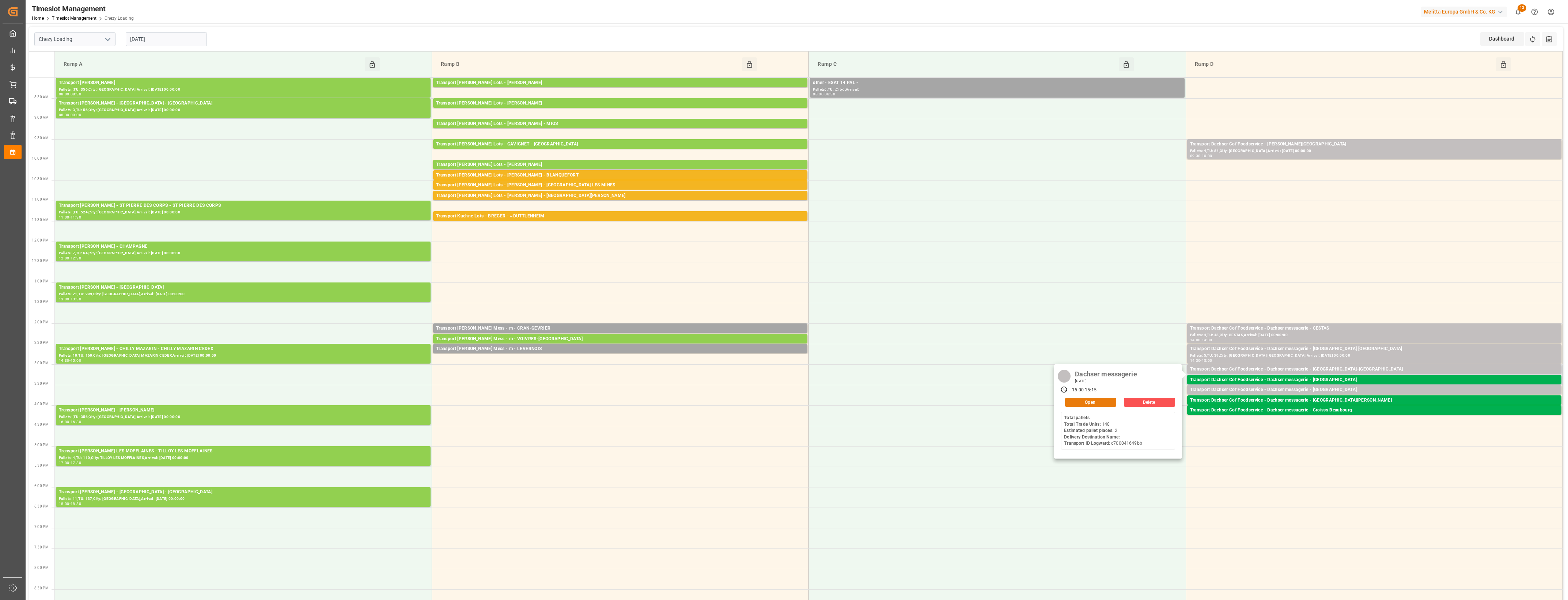
click at [1096, 403] on button "Open" at bounding box center [1091, 402] width 51 height 9
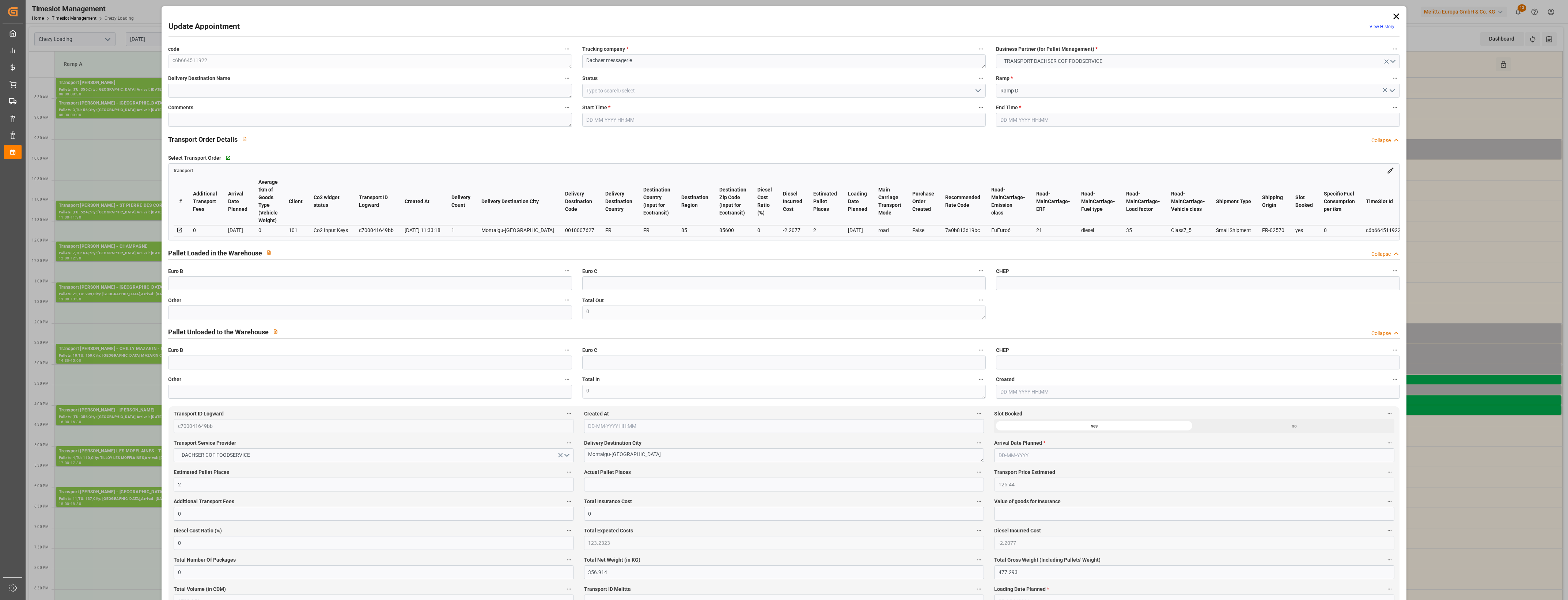
type input "2"
type input "125.44"
type input "0"
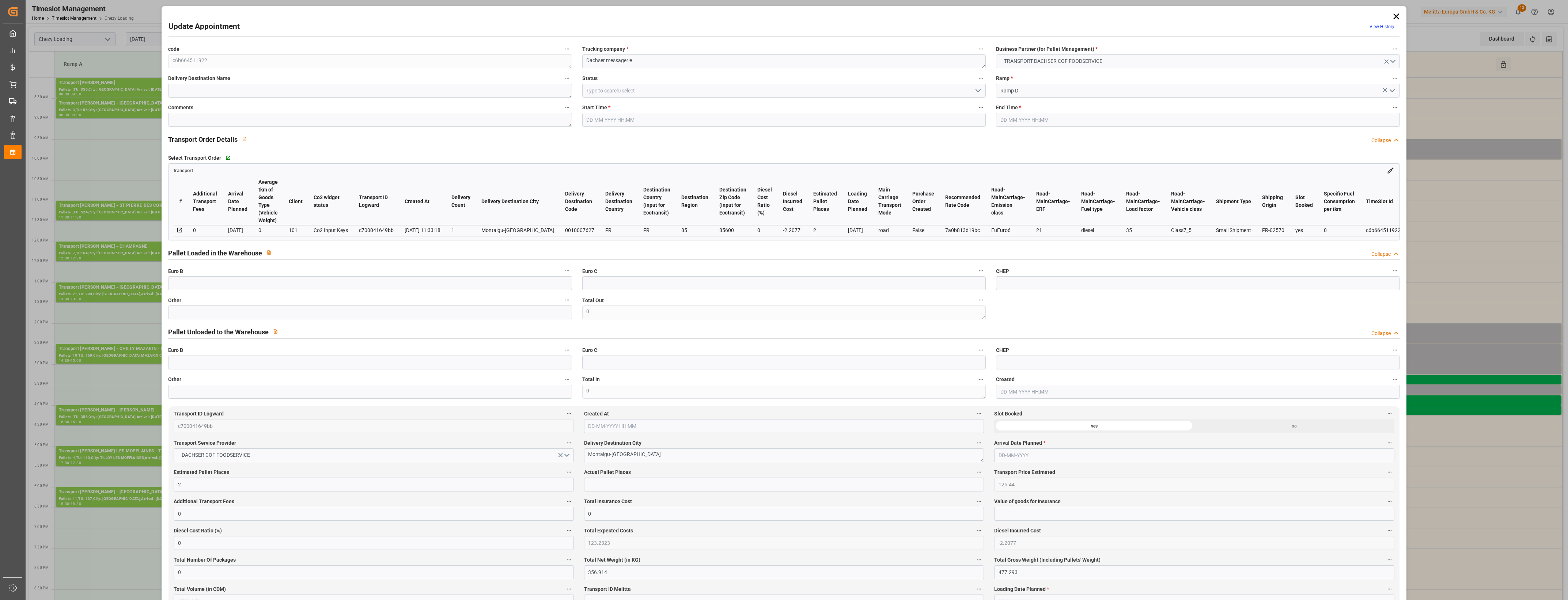
type input "123.2323"
type input "-2.2077"
type input "0"
type input "356.914"
type input "477.293"
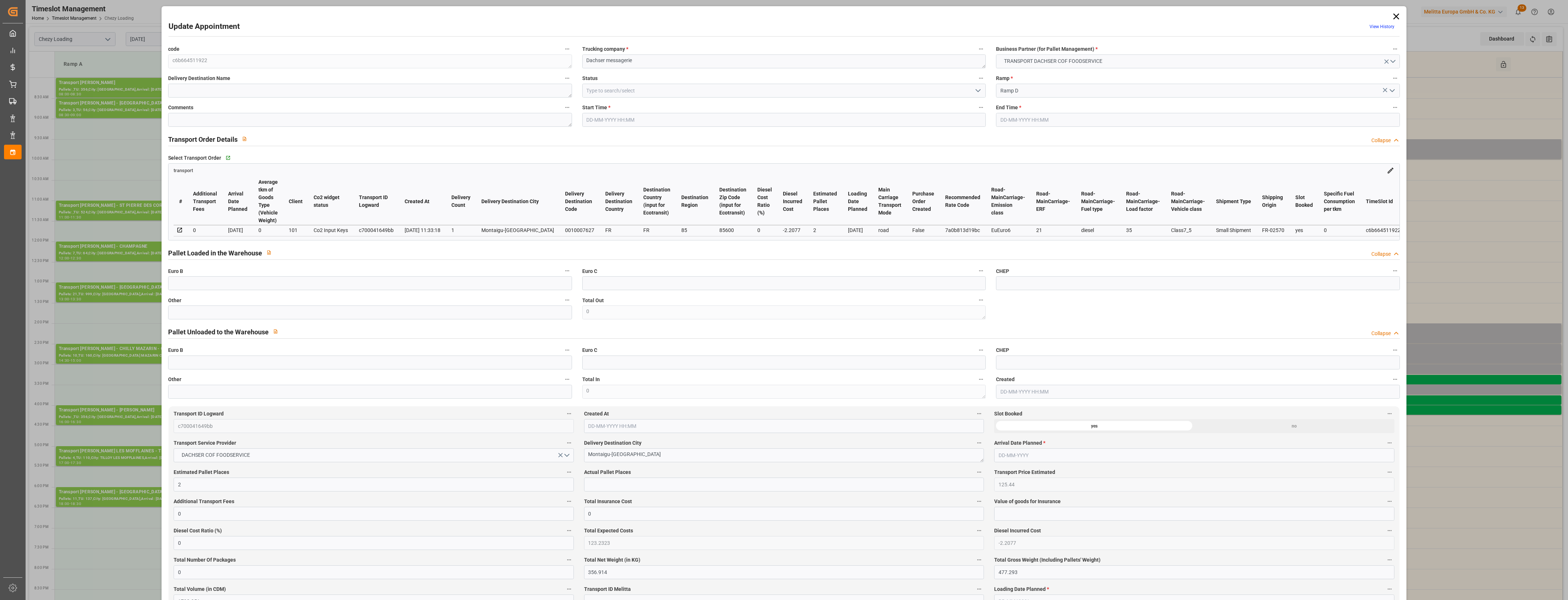
type input "1798.951"
type input "85"
type input "0"
type input "148"
type input "2"
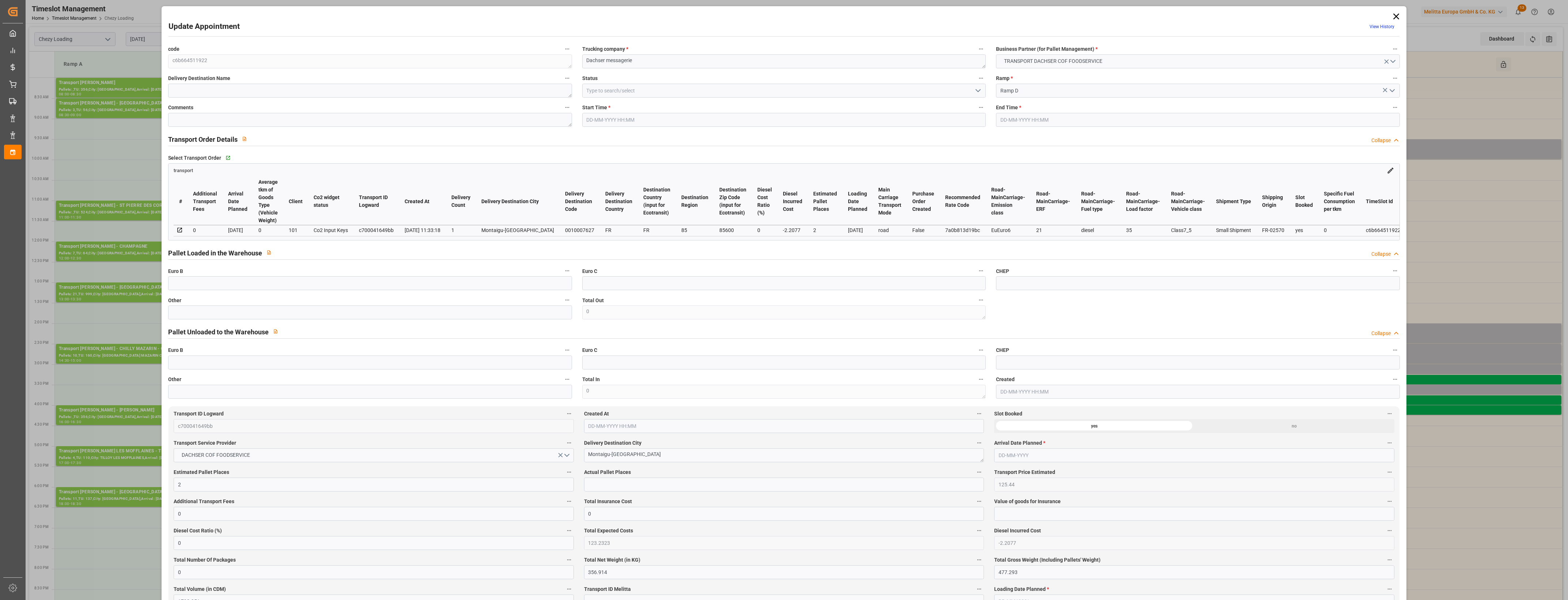
type input "101"
type input "429.293"
type input "0"
type input "4710.8598"
type input "0"
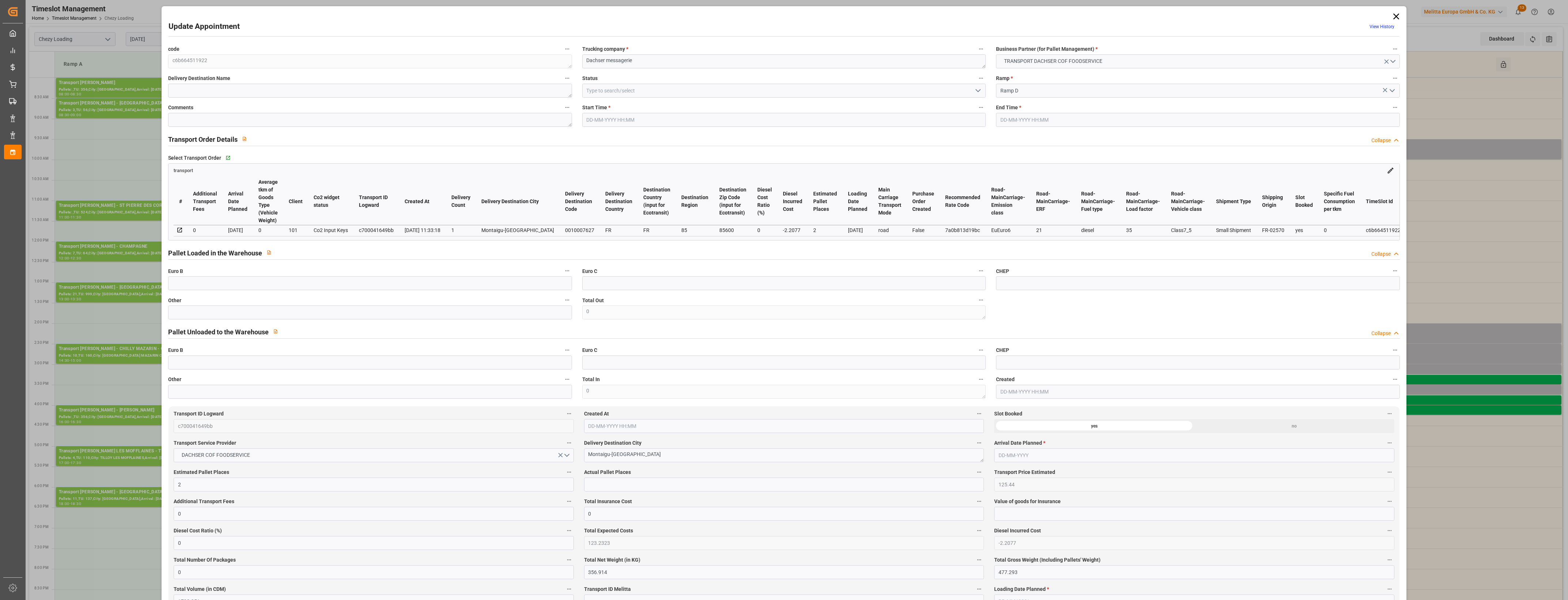
type input "0"
type input "21"
type input "35"
type input "[DATE] 15:00"
type input "[DATE] 15:15"
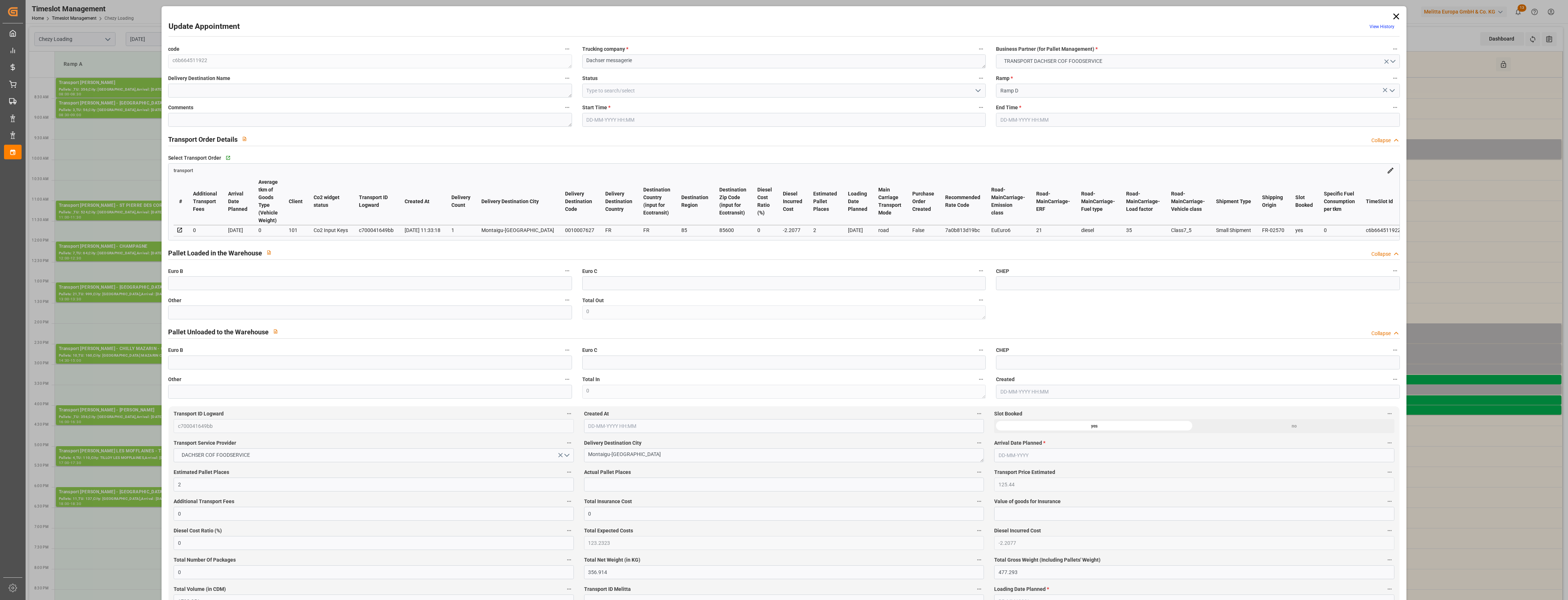
type input "[DATE] 12:38"
type input "[DATE] 11:33"
type input "[DATE]"
click at [343, 309] on input "text" at bounding box center [370, 312] width 404 height 14
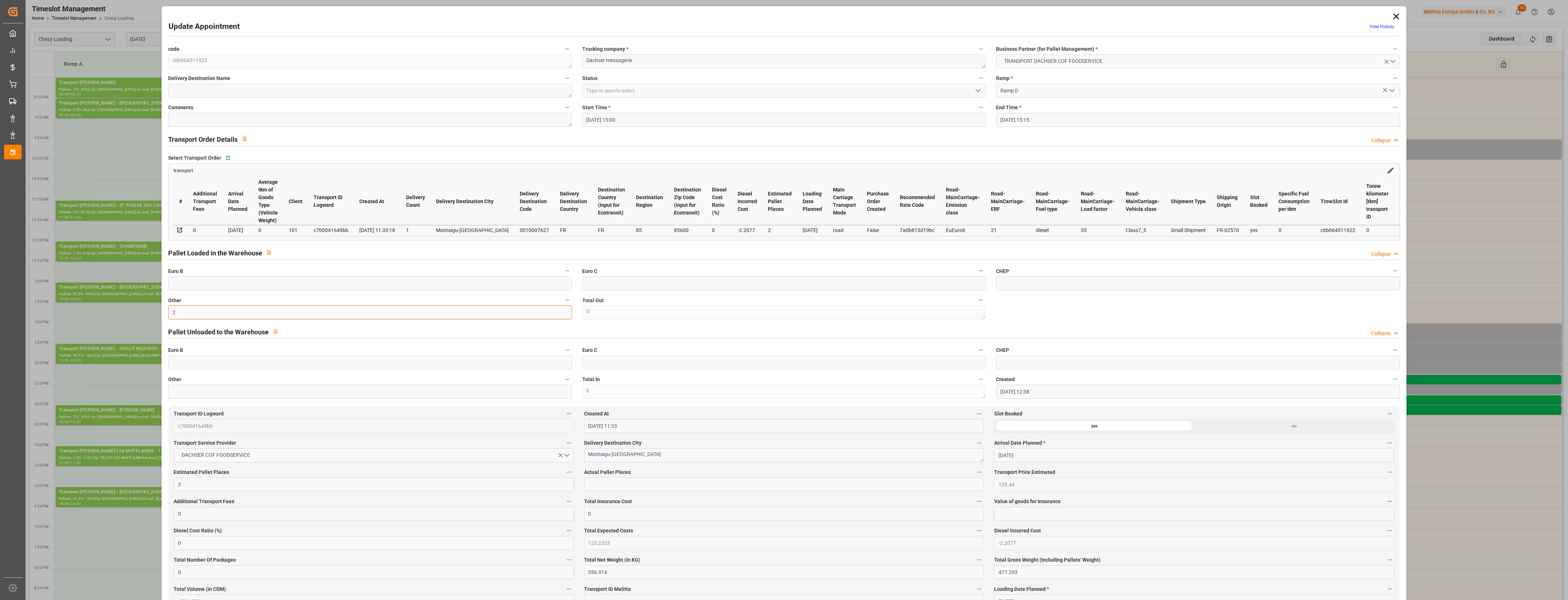
type input "2"
click at [621, 484] on input "text" at bounding box center [784, 485] width 400 height 14
type input "2"
click at [661, 470] on label "Actual Pallet Places" at bounding box center [784, 472] width 400 height 10
click at [975, 470] on button "Actual Pallet Places" at bounding box center [979, 472] width 9 height 9
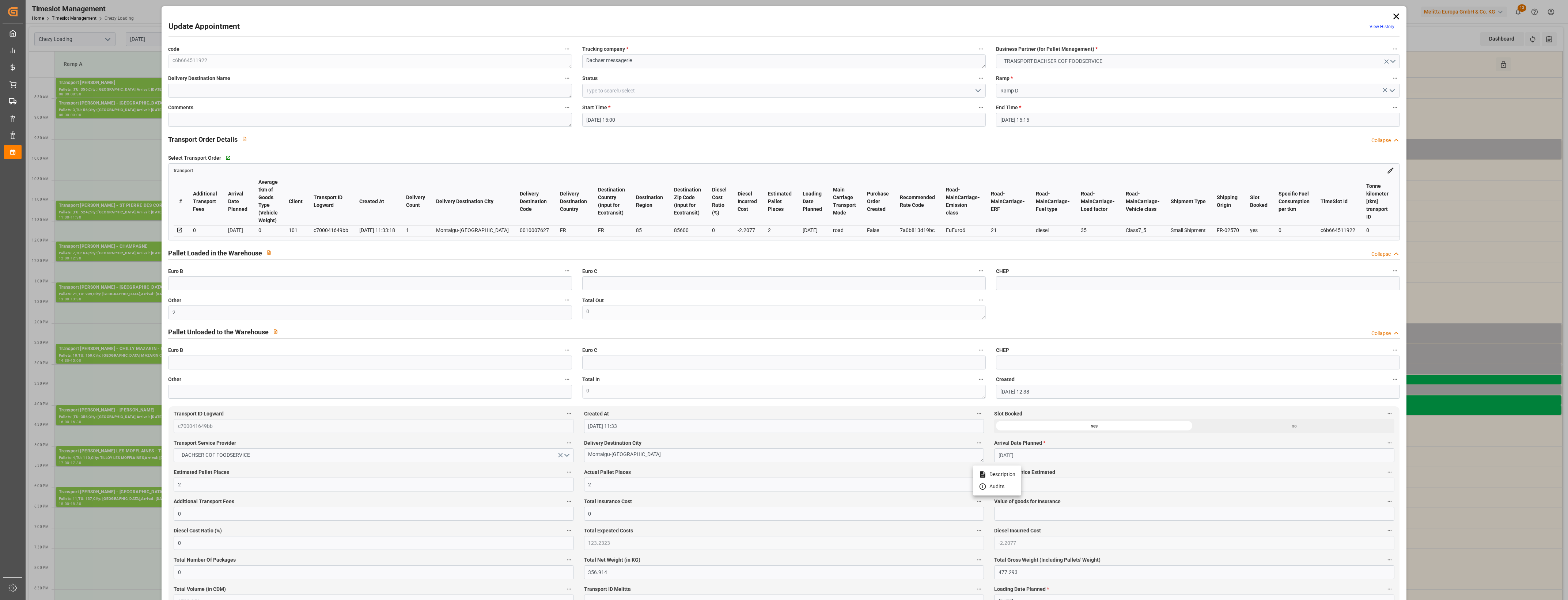
click at [675, 473] on div at bounding box center [784, 300] width 1568 height 600
click at [978, 92] on icon "open menu" at bounding box center [977, 90] width 9 height 9
click at [726, 223] on div "Picked Up" at bounding box center [784, 222] width 403 height 16
type input "Picked Up"
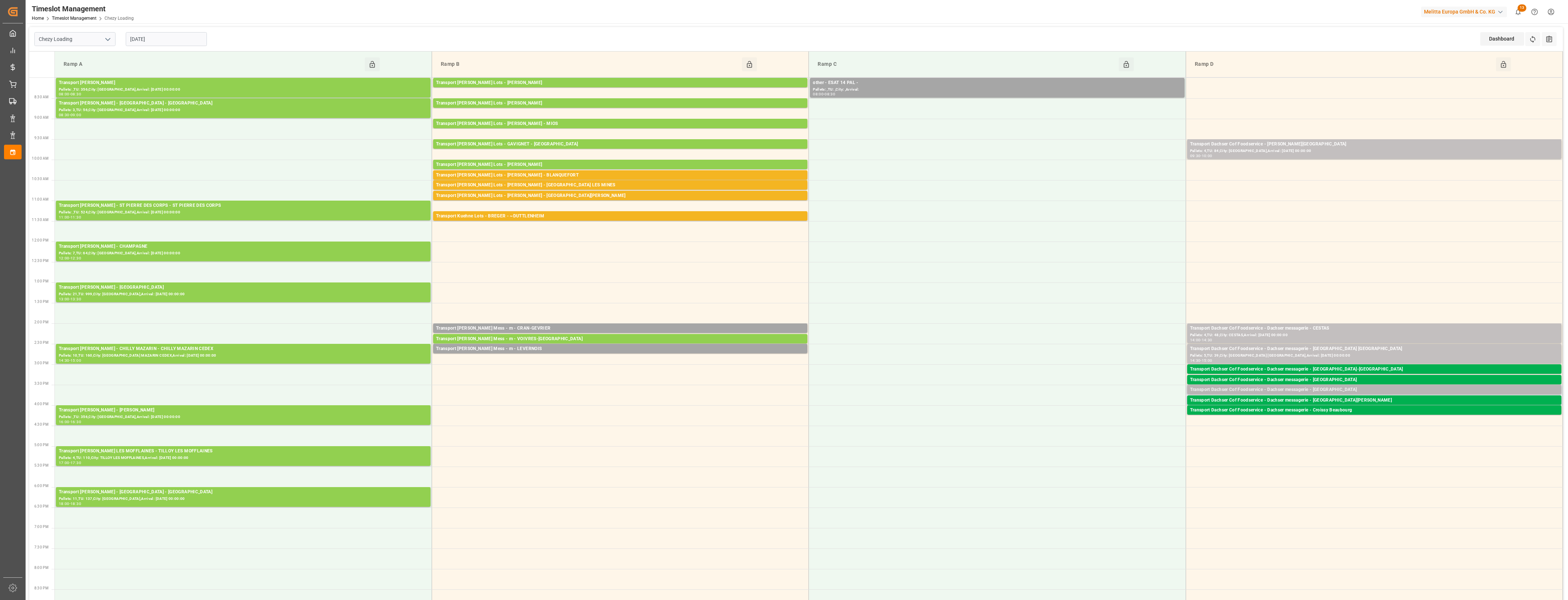
click at [1351, 391] on div "Transport Dachser Cof Foodservice - Dachser messagerie - [GEOGRAPHIC_DATA]" at bounding box center [1374, 389] width 369 height 7
click at [1103, 423] on button "Open" at bounding box center [1091, 422] width 51 height 9
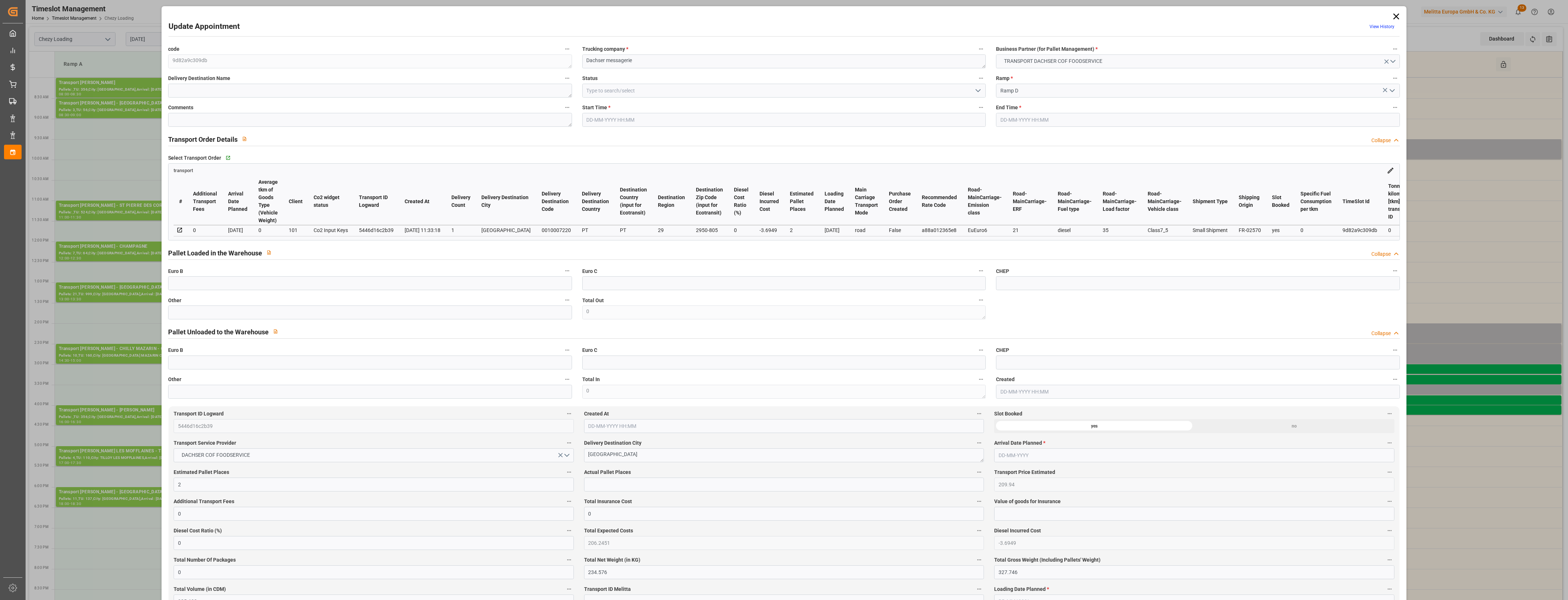
type input "[DATE] 15:30"
type input "[DATE] 15:45"
type input "[DATE] 12:40"
type input "[DATE] 11:33"
type input "[DATE]"
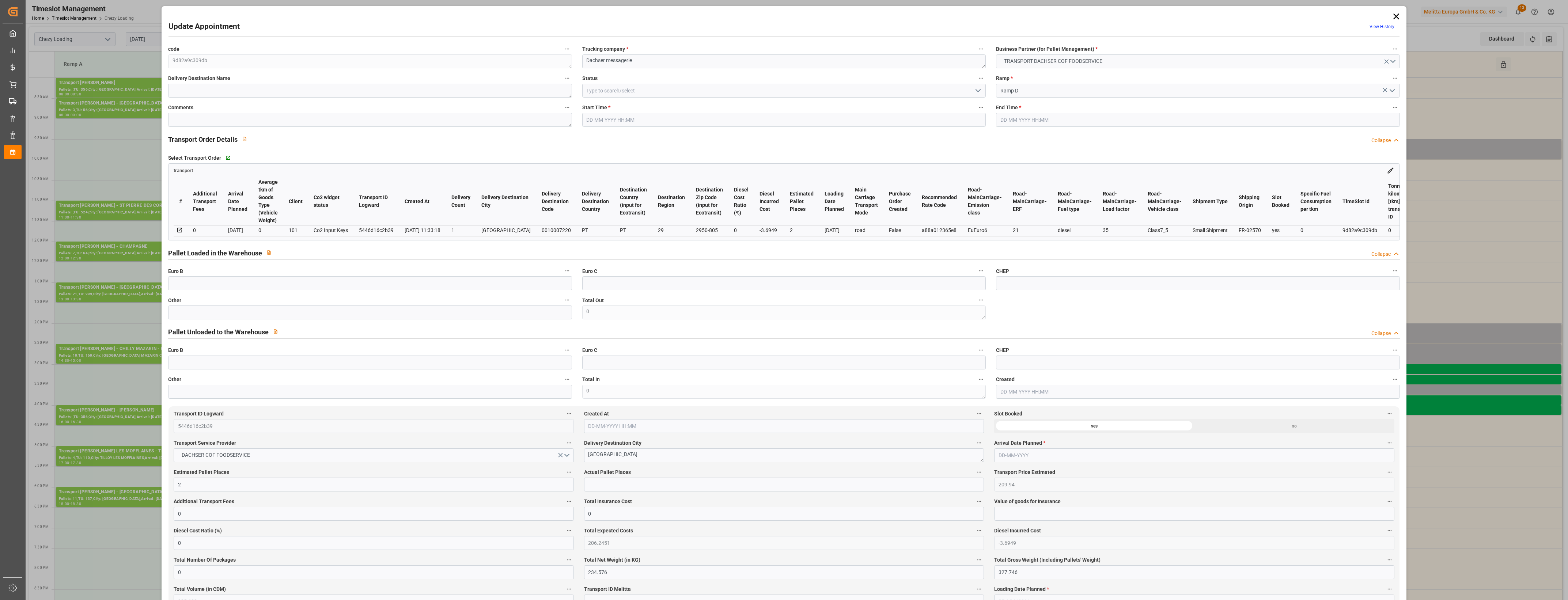
type input "[DATE]"
click at [398, 315] on input "text" at bounding box center [370, 312] width 404 height 14
type input "1"
click at [620, 485] on input "text" at bounding box center [784, 485] width 400 height 14
type input "1"
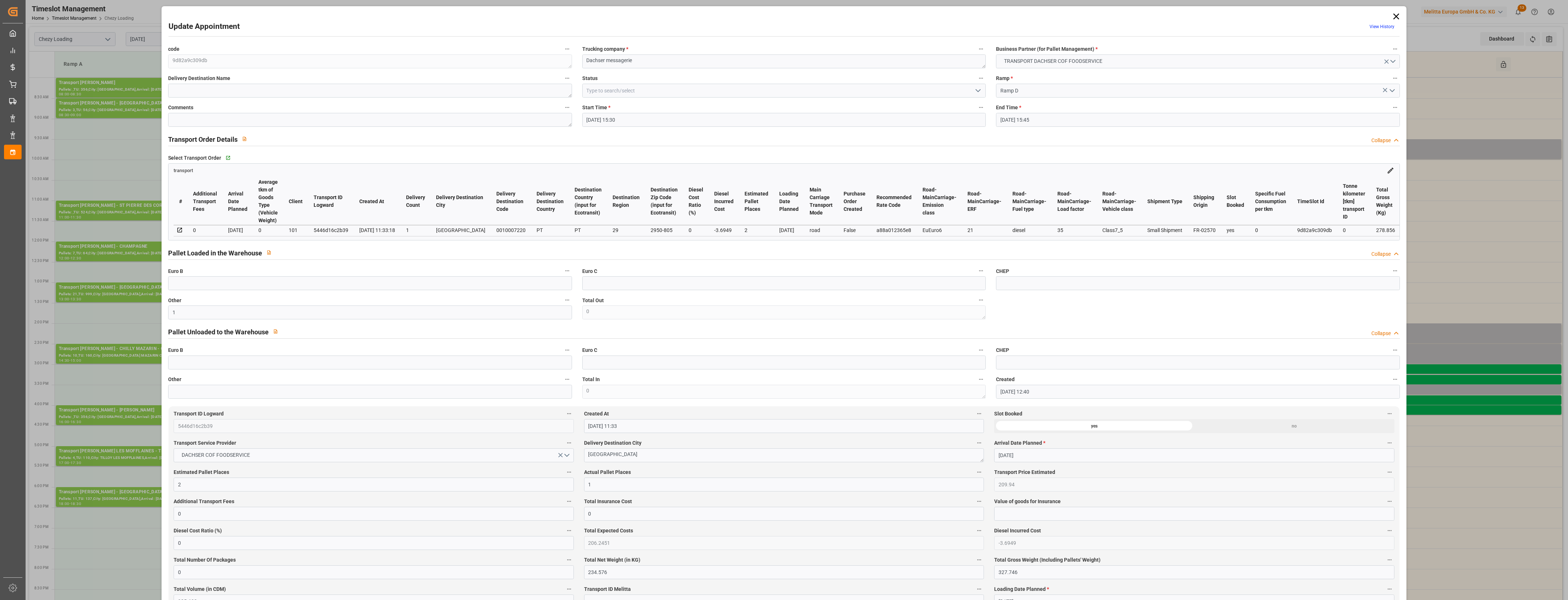
click at [665, 475] on label "Actual Pallet Places" at bounding box center [784, 472] width 400 height 10
click at [975, 475] on button "Actual Pallet Places" at bounding box center [979, 472] width 9 height 9
click at [682, 472] on div at bounding box center [784, 300] width 1568 height 600
click at [976, 90] on icon "open menu" at bounding box center [977, 90] width 9 height 9
click at [605, 222] on div "Picked Up" at bounding box center [784, 222] width 403 height 16
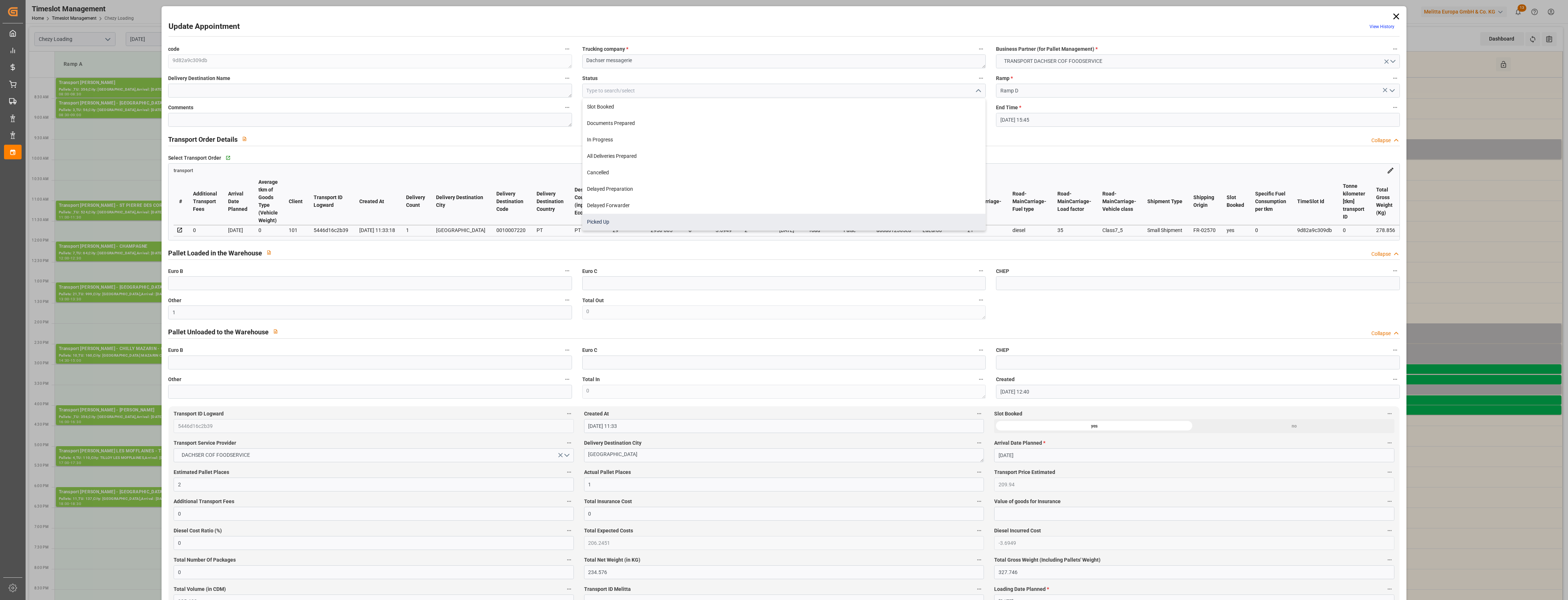
type input "Picked Up"
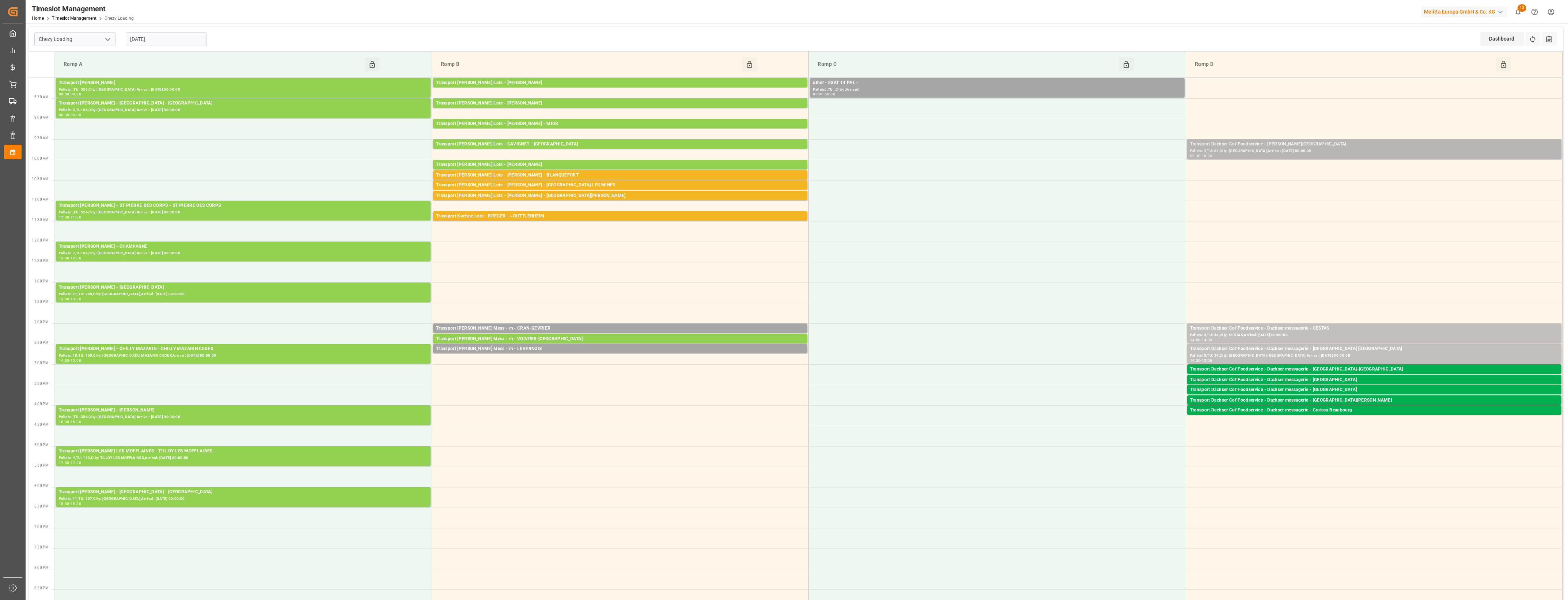
click at [1322, 148] on div "Pallets: 4,TU: 84,City: [GEOGRAPHIC_DATA],Arrival: [DATE] 00:00:00" at bounding box center [1374, 151] width 369 height 6
click at [1110, 173] on button "Open" at bounding box center [1091, 177] width 51 height 9
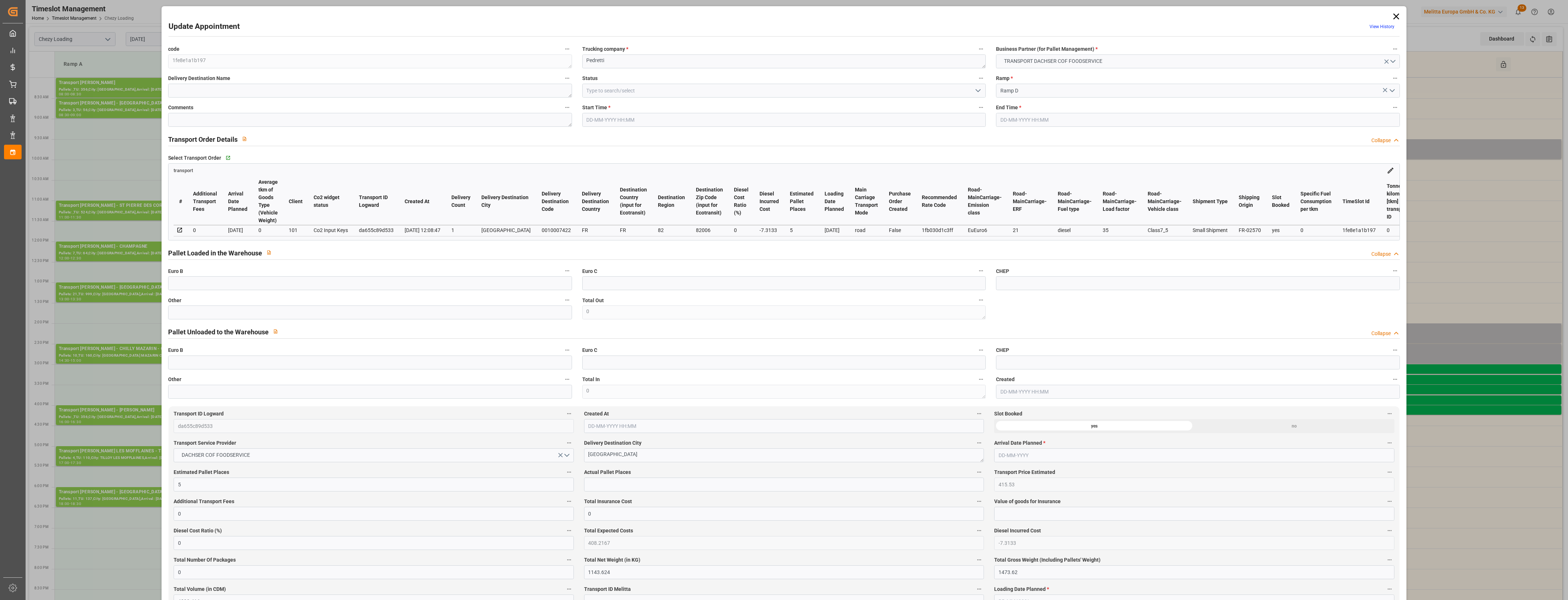
type input "[DATE] 09:30"
type input "[DATE] 10:00"
type input "[DATE] 13:15"
type input "[DATE] 12:08"
type input "[DATE]"
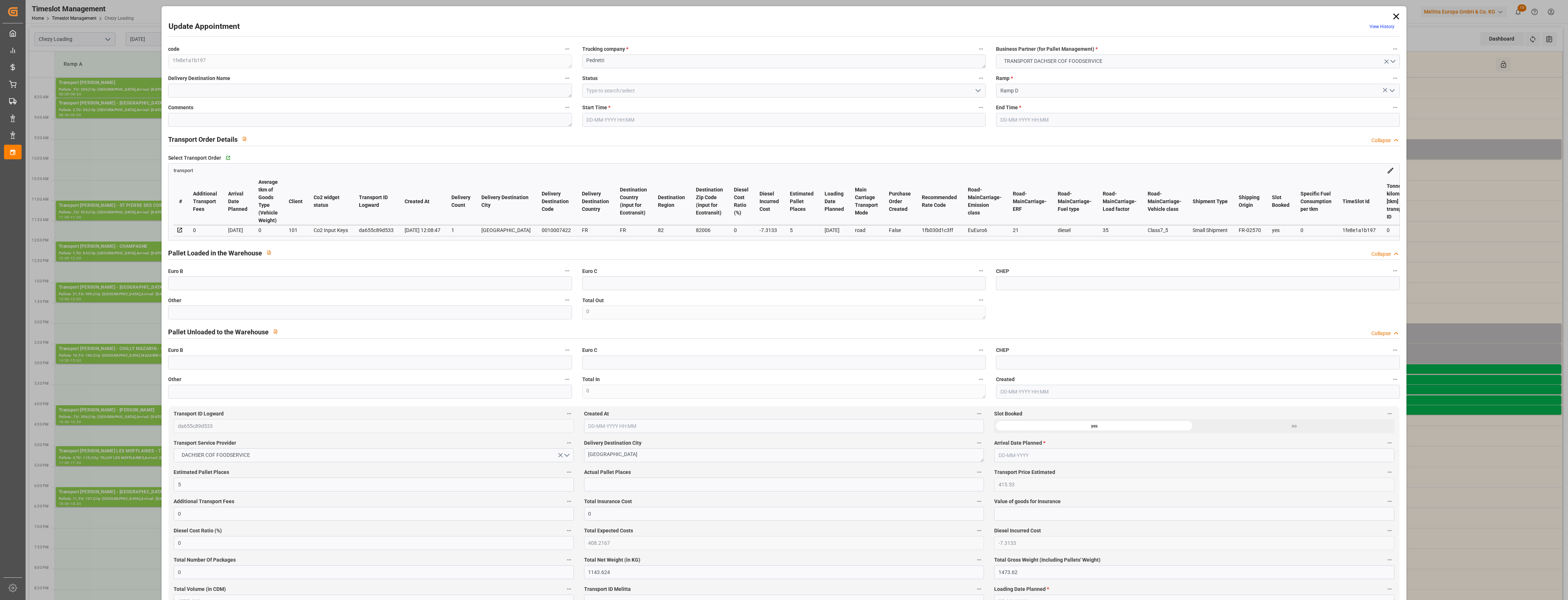
type input "[DATE]"
click at [1393, 18] on icon at bounding box center [1396, 16] width 10 height 10
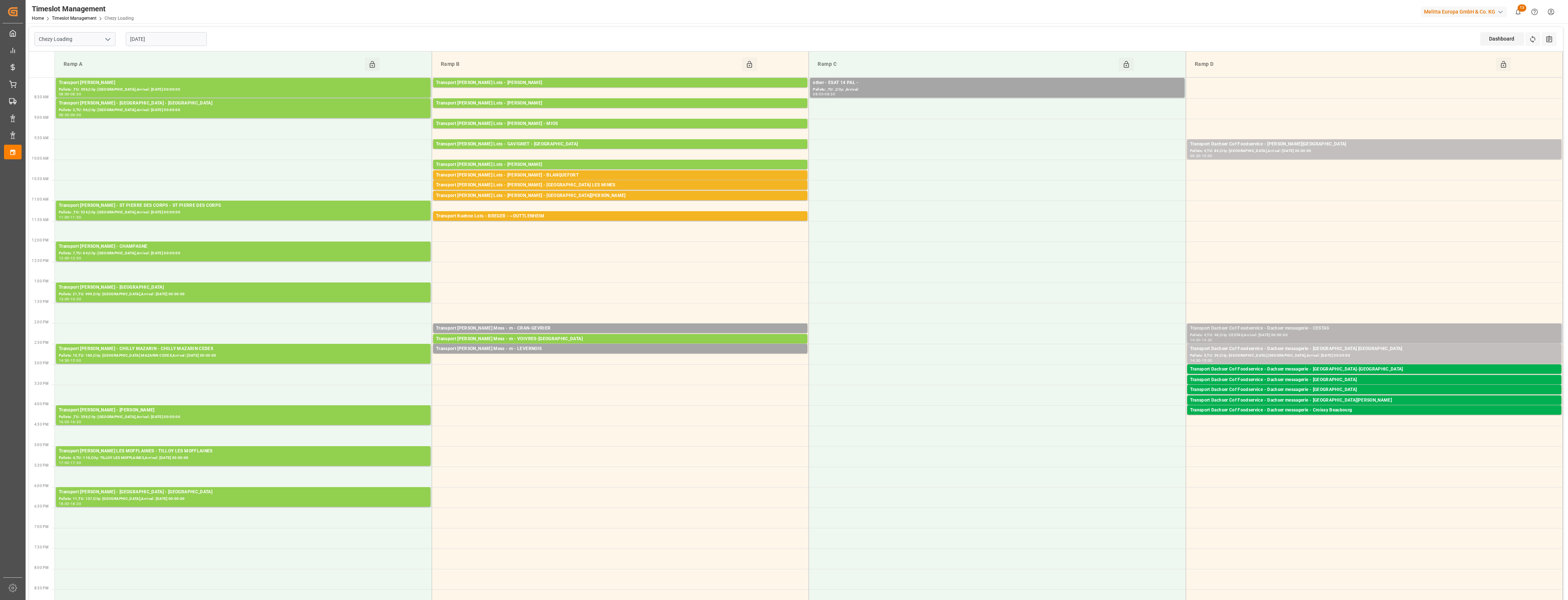
click at [1334, 332] on div "Pallets: 4,TU: 48,City: CESTAS,Arrival: [DATE] 00:00:00" at bounding box center [1374, 335] width 369 height 6
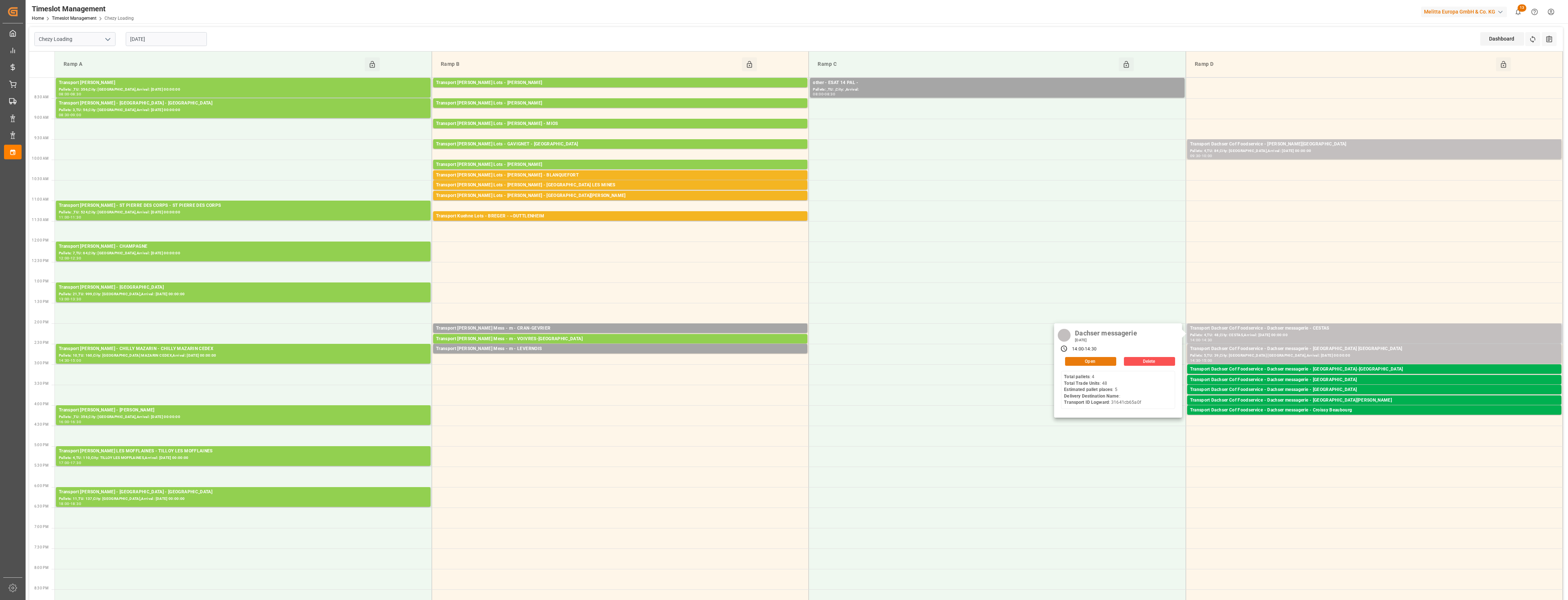
click at [1112, 363] on button "Open" at bounding box center [1091, 361] width 51 height 9
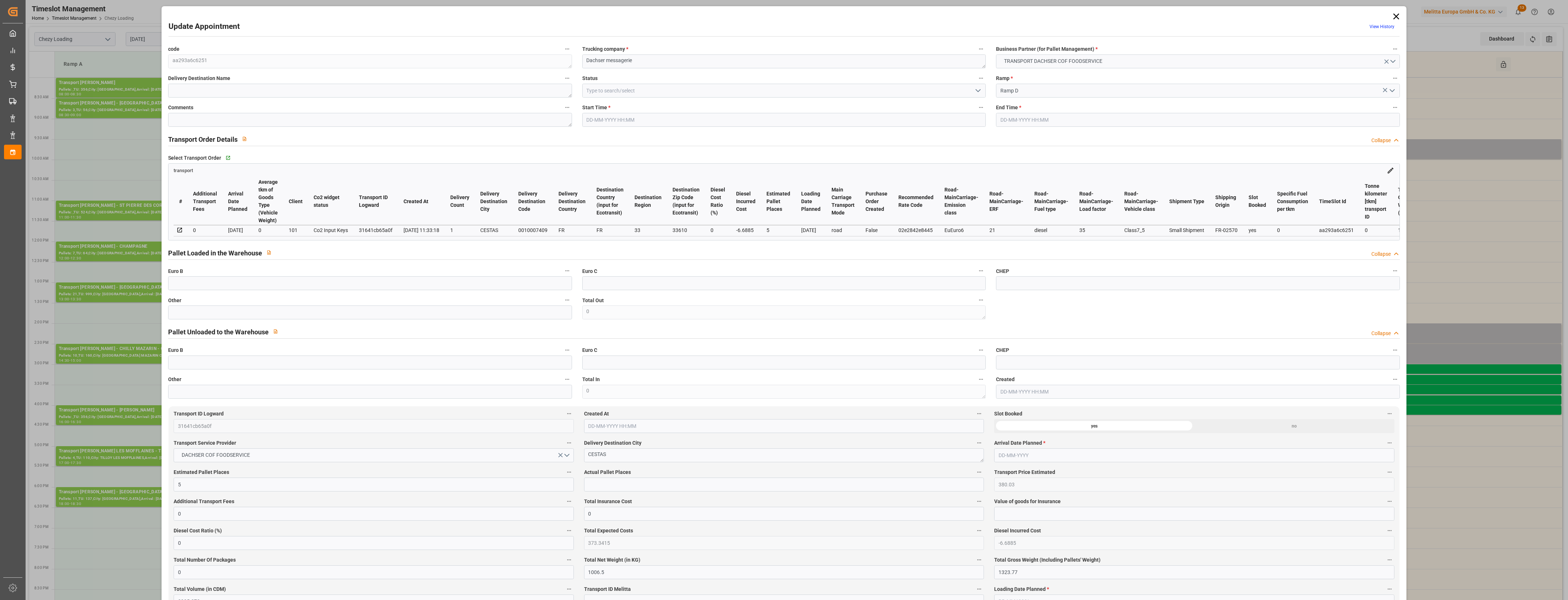
type input "5"
type input "380.03"
type input "0"
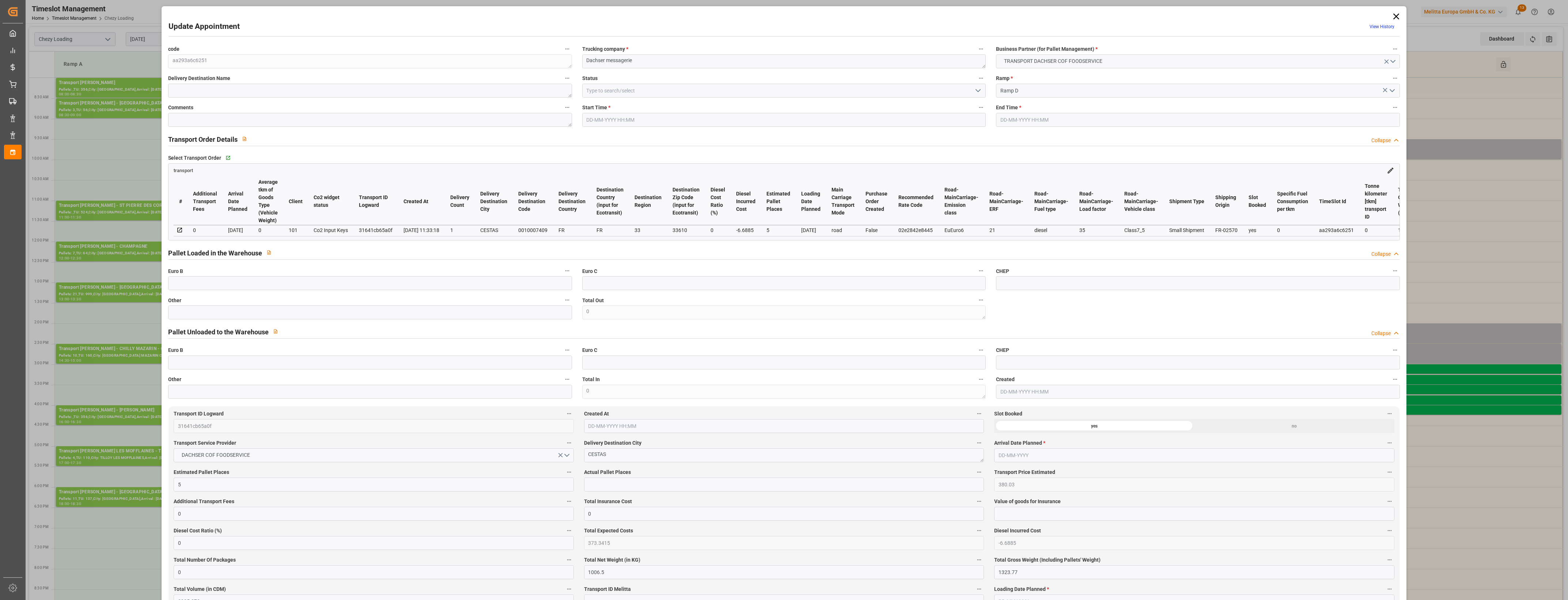
type input "373.3415"
type input "-6.6885"
type input "0"
type input "1006.5"
type input "1323.77"
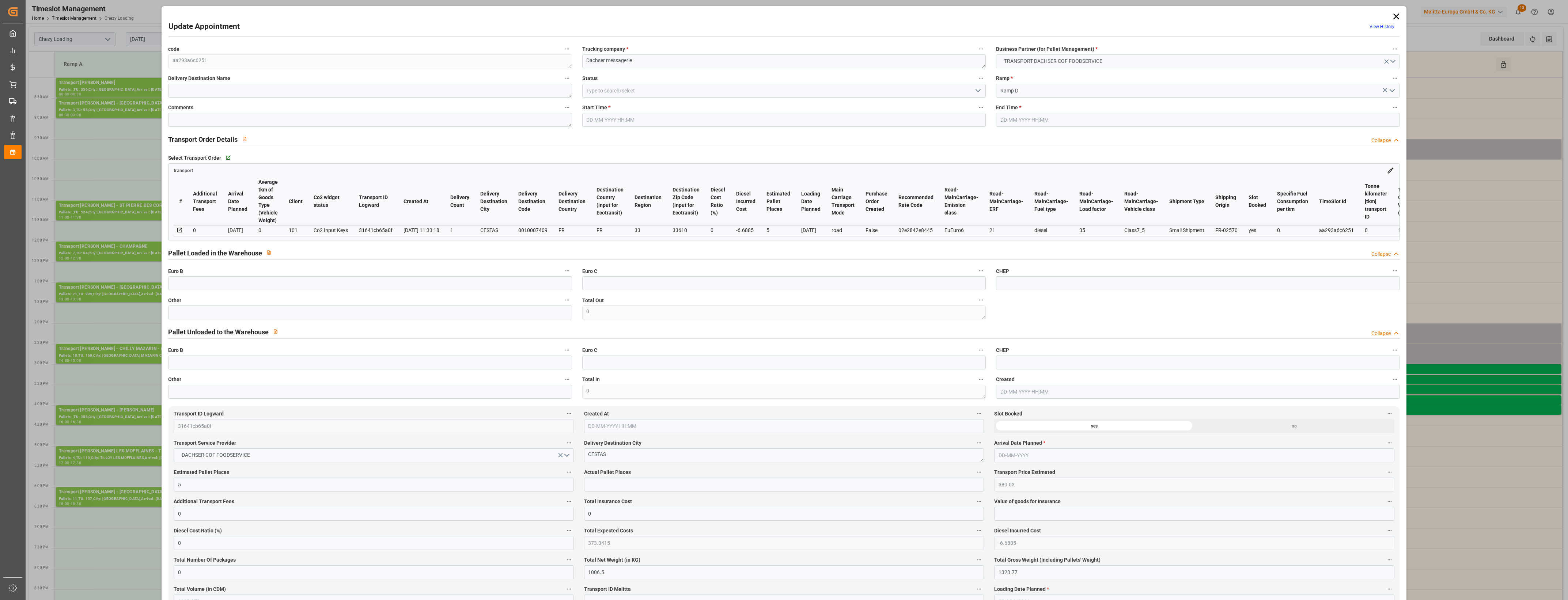
type input "3925.272"
type input "33"
type input "4"
type input "48"
type input "5"
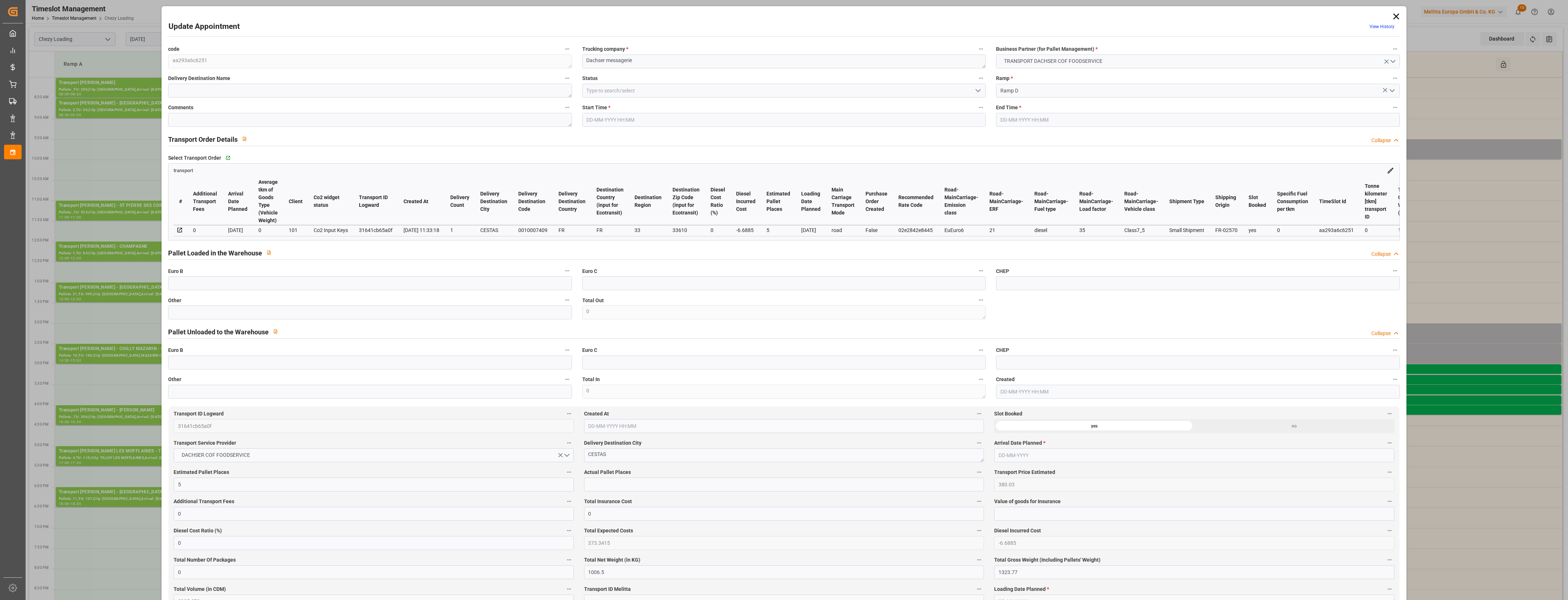
type input "101"
type input "1200.21"
type input "0"
type input "4710.8598"
type input "0"
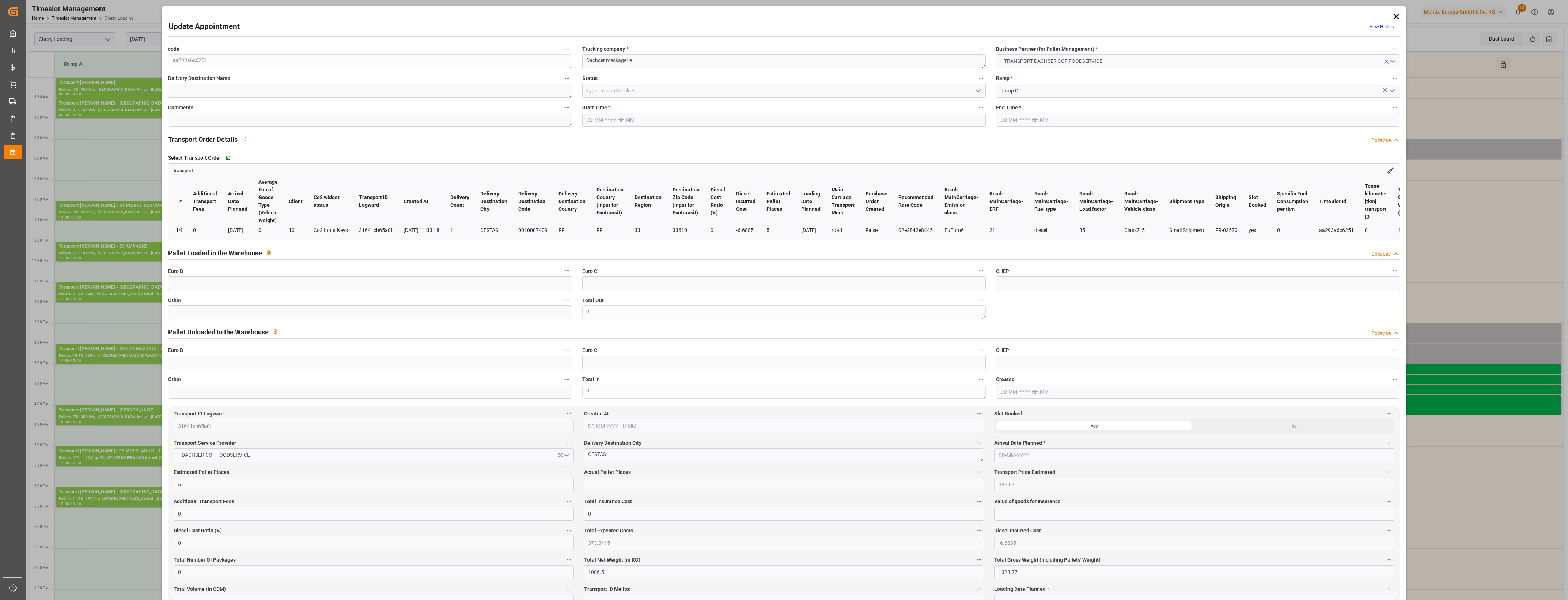
type input "0"
type input "21"
type input "35"
type input "[DATE] 14:00"
type input "[DATE] 14:30"
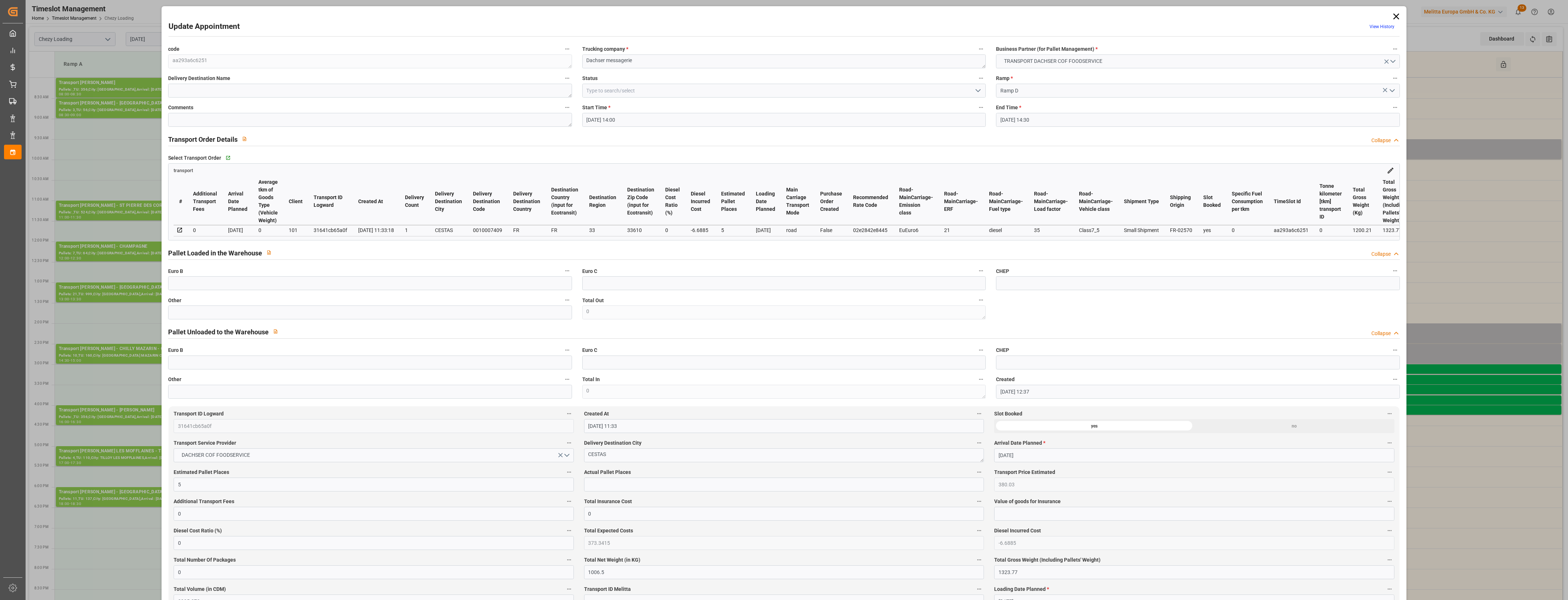
type input "[DATE] 12:37"
type input "[DATE] 11:33"
type input "[DATE]"
click at [1394, 16] on icon at bounding box center [1396, 16] width 10 height 10
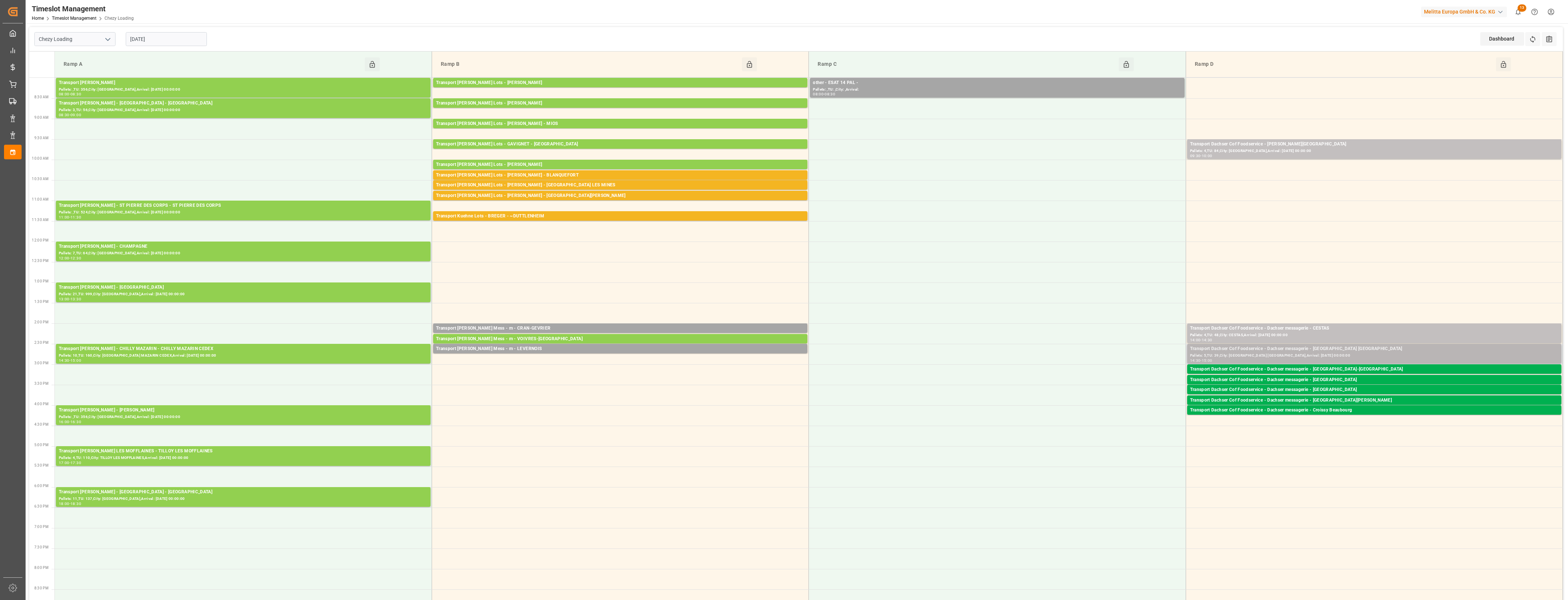
click at [1382, 352] on div "Transport Dachser Cof Foodservice - Dachser messagerie - [GEOGRAPHIC_DATA] [GEO…" at bounding box center [1374, 349] width 369 height 7
click at [1110, 379] on button "Open" at bounding box center [1091, 381] width 51 height 9
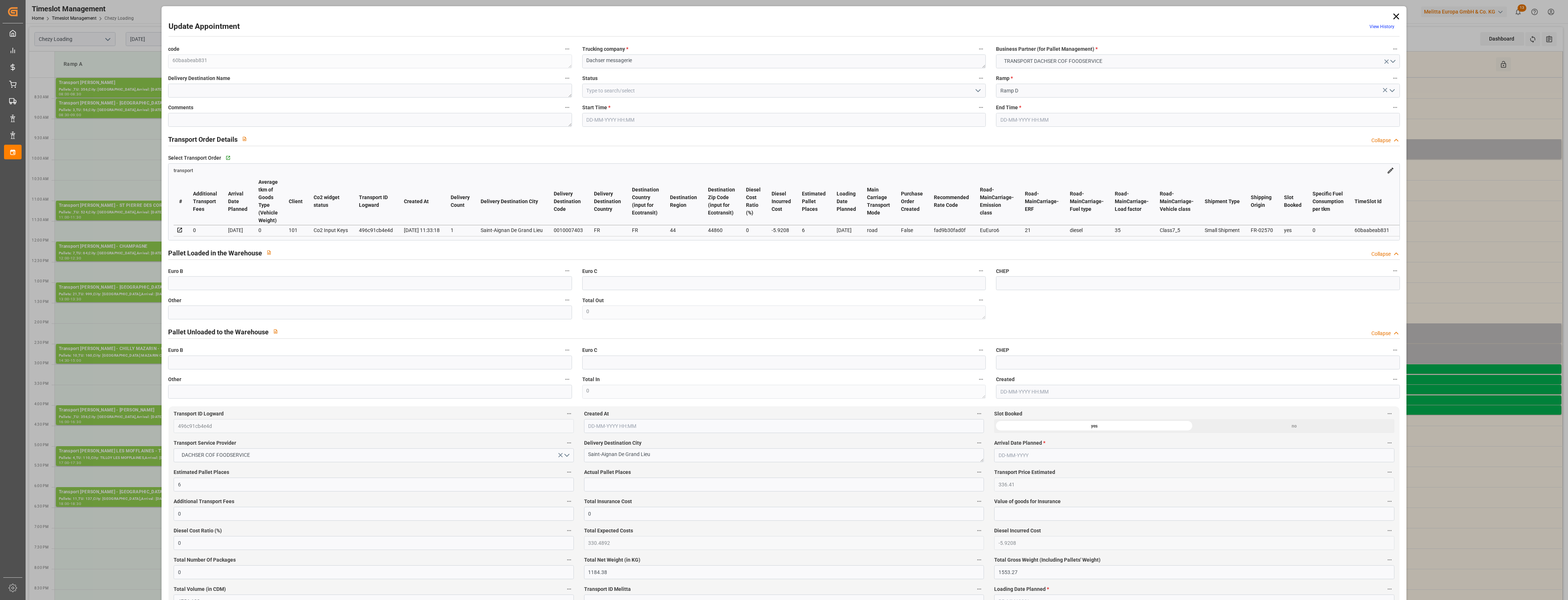
type input "[DATE] 14:30"
type input "[DATE] 15:00"
type input "[DATE] 12:38"
type input "[DATE] 11:33"
type input "[DATE]"
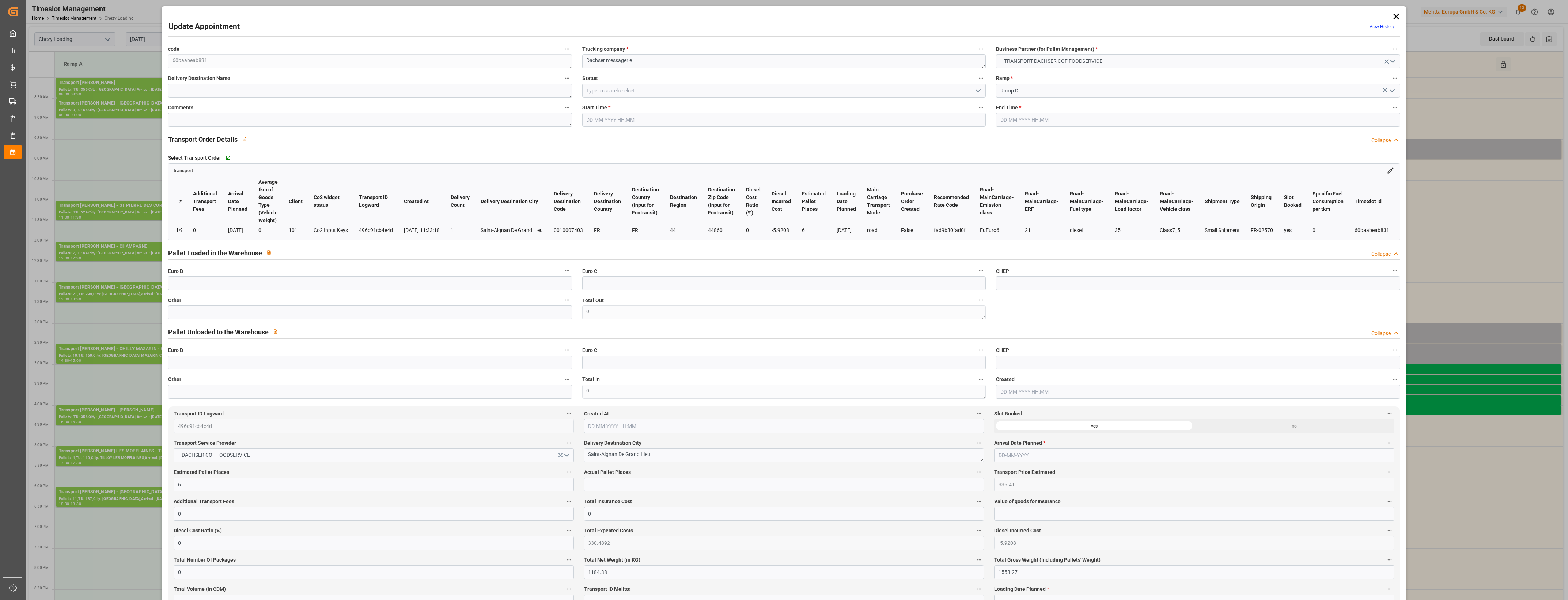
type input "[DATE]"
click at [1395, 13] on icon at bounding box center [1396, 16] width 10 height 10
